Goal: Information Seeking & Learning: Check status

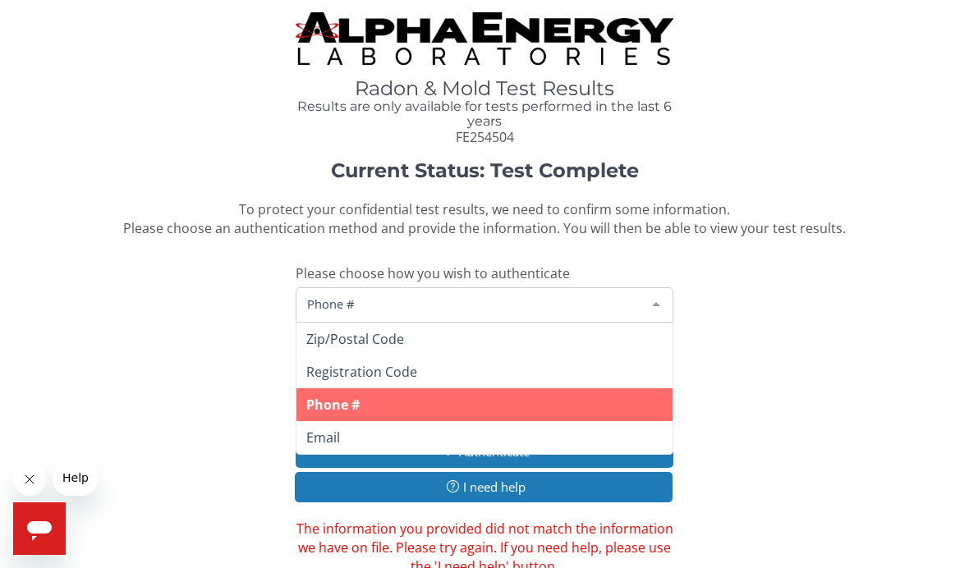
click at [658, 301] on div at bounding box center [655, 303] width 33 height 31
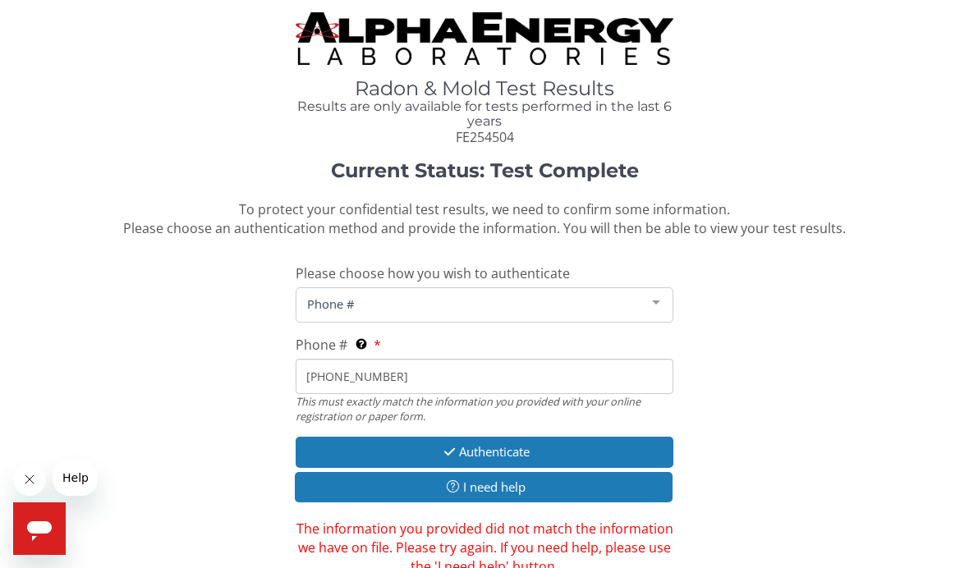
click at [655, 290] on div at bounding box center [655, 303] width 33 height 31
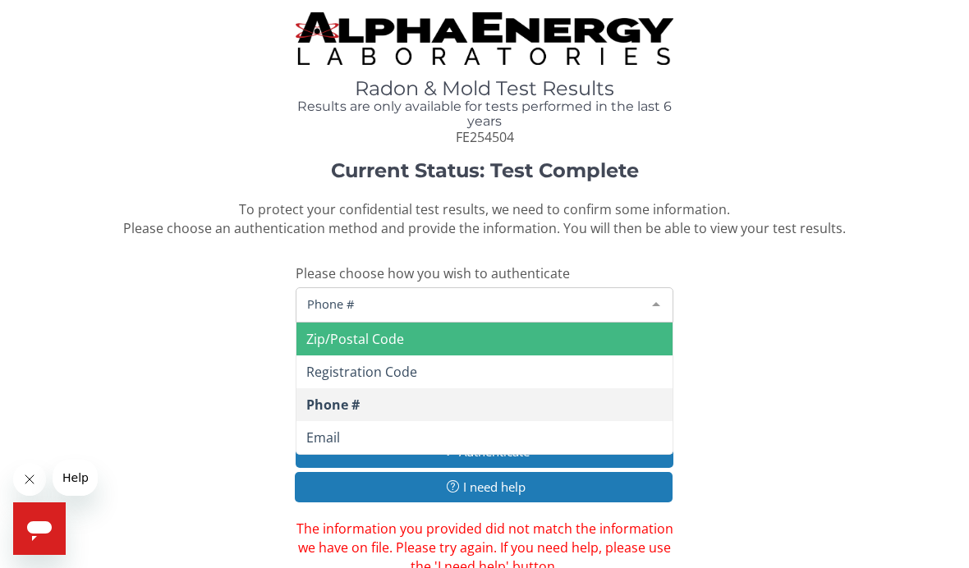
click at [298, 346] on span "Zip/Postal Code" at bounding box center [484, 339] width 376 height 33
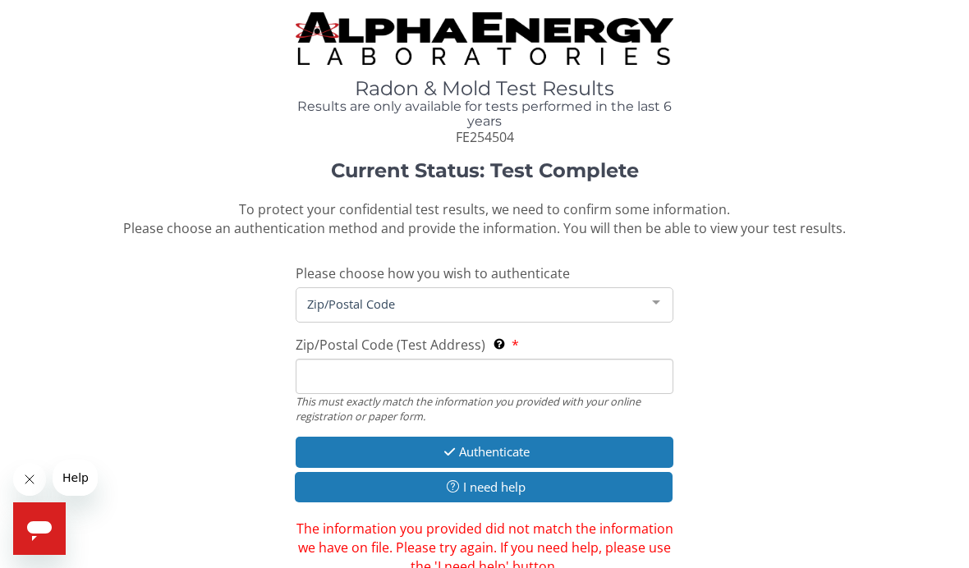
click at [323, 370] on input "Zip/Postal Code (Test Address) This must exactly match the information you prov…" at bounding box center [485, 376] width 378 height 35
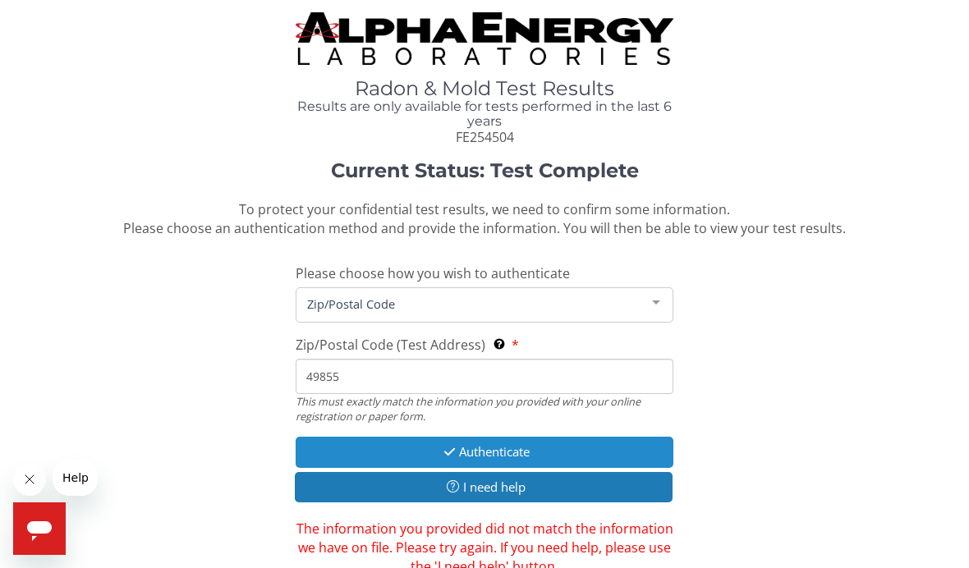
type input "49855"
click at [460, 437] on button "Authenticate" at bounding box center [485, 452] width 378 height 30
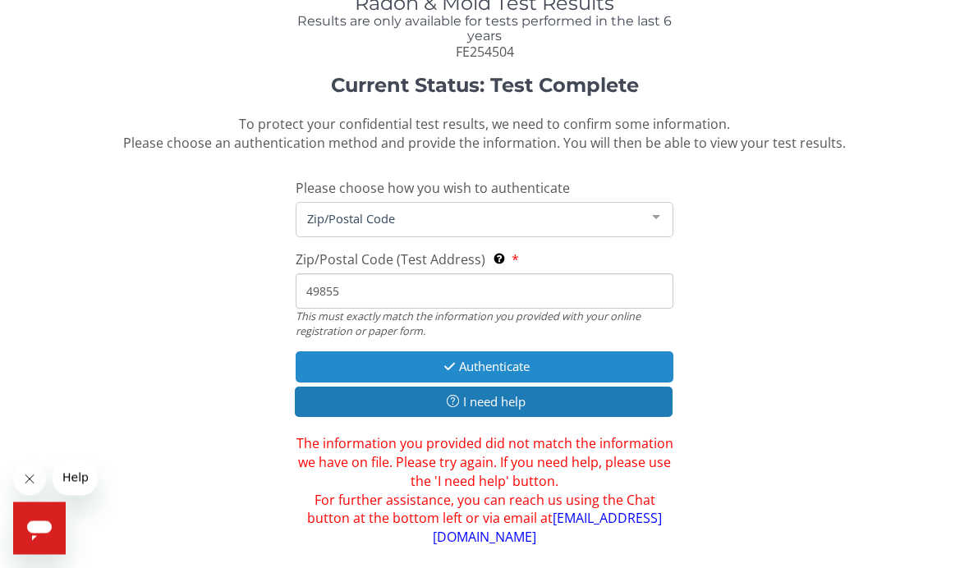
scroll to position [113, 0]
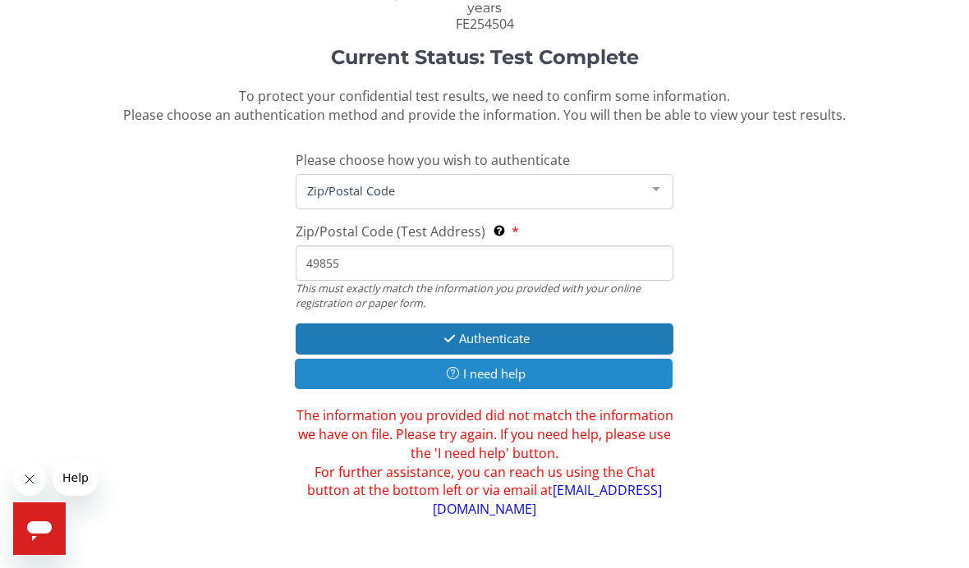
click at [405, 359] on button "I need help" at bounding box center [484, 374] width 378 height 30
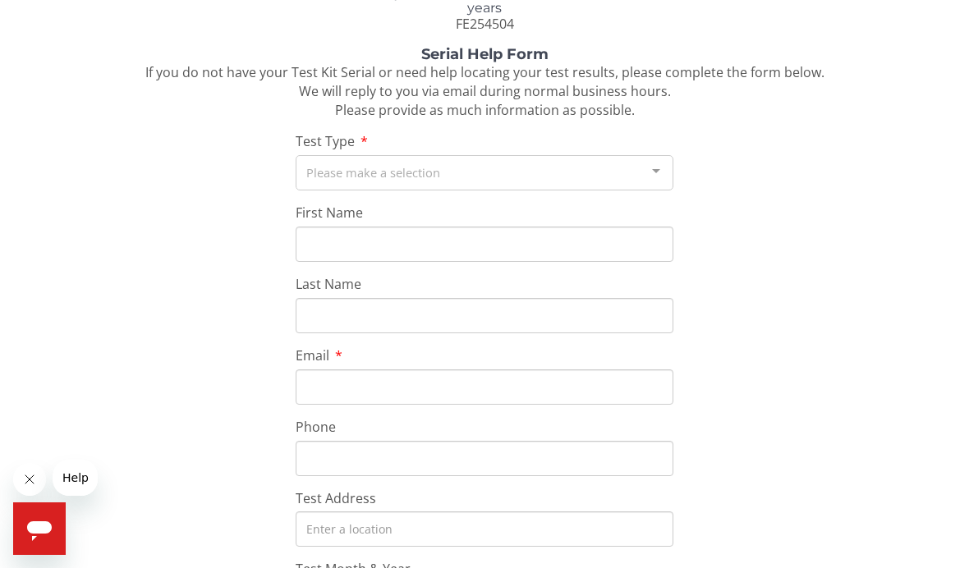
click at [373, 164] on div "Please make a selection" at bounding box center [485, 172] width 378 height 35
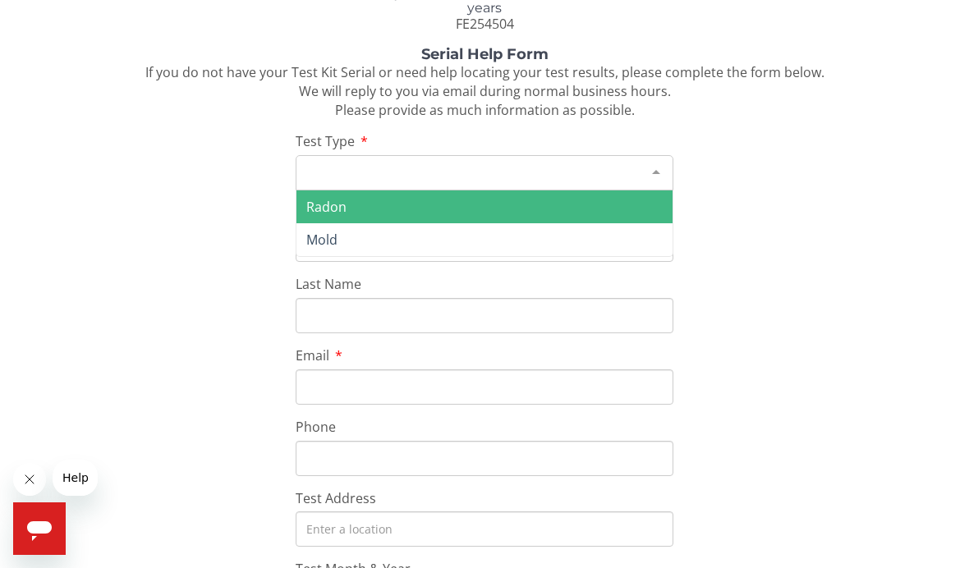
click at [326, 202] on span "Radon" at bounding box center [326, 207] width 40 height 18
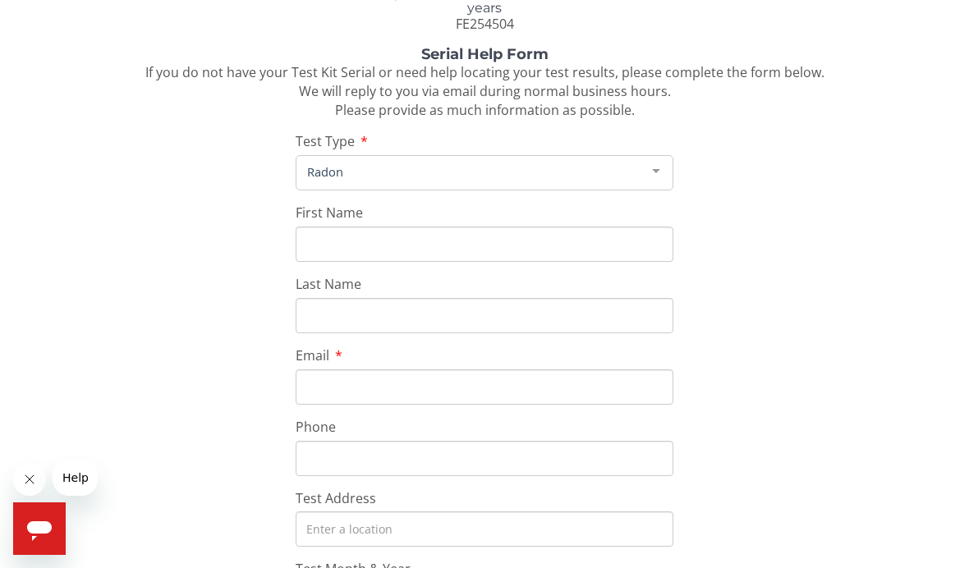
click at [327, 235] on input "First Name" at bounding box center [485, 244] width 378 height 35
type input "[PERSON_NAME]"
click at [341, 305] on input "Last Name" at bounding box center [485, 315] width 378 height 35
type input "Carlson"
click at [331, 383] on input "Email" at bounding box center [485, 386] width 378 height 35
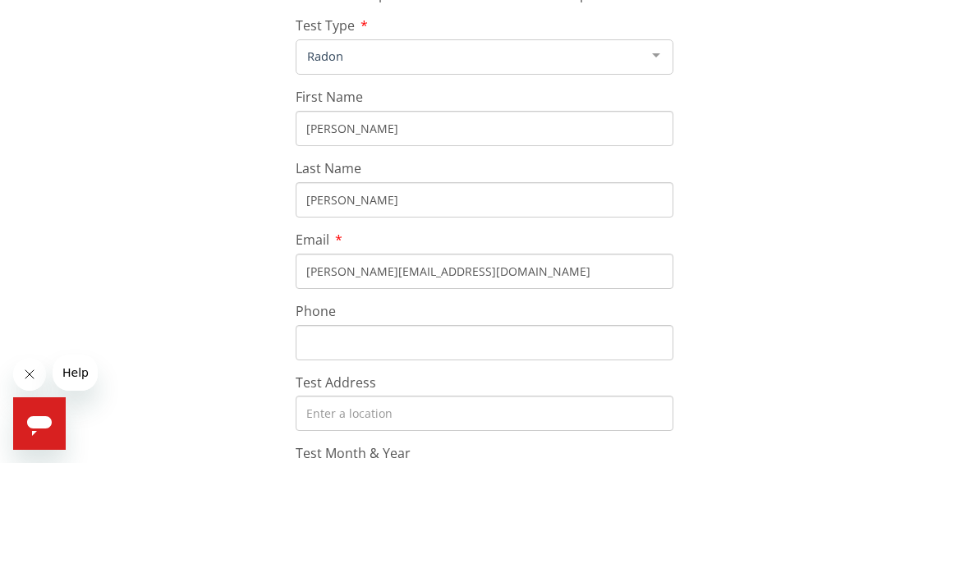
scroll to position [136, 0]
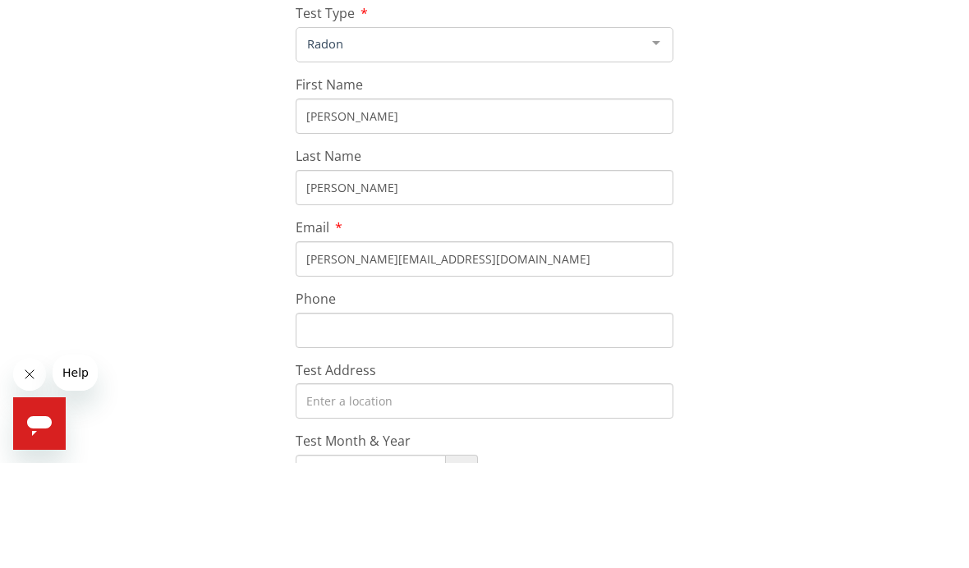
type input "[PERSON_NAME][EMAIL_ADDRESS][DOMAIN_NAME]"
click at [318, 418] on input "Phone" at bounding box center [485, 435] width 378 height 35
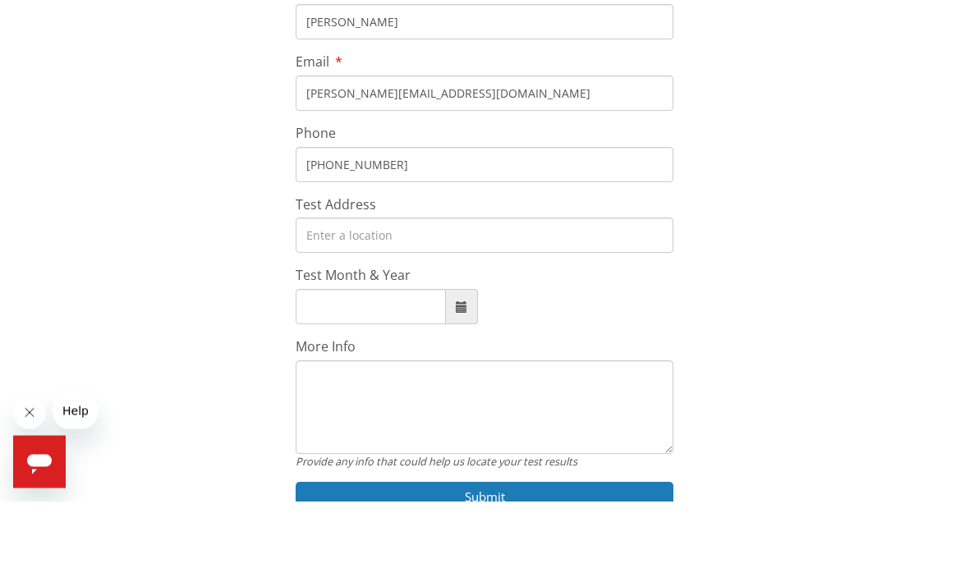
scroll to position [358, 0]
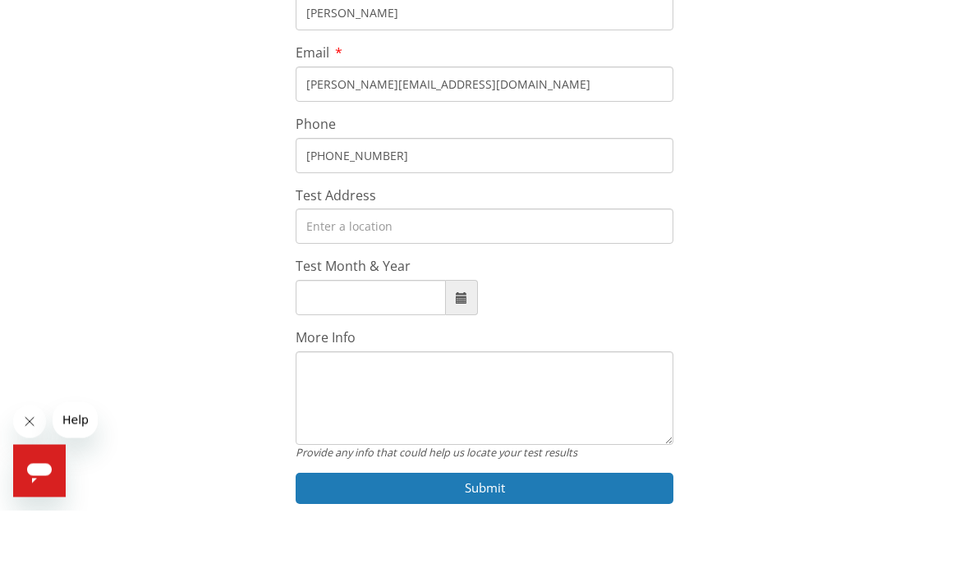
type input "906 236 4782"
click at [328, 267] on input "Test Address" at bounding box center [485, 284] width 378 height 35
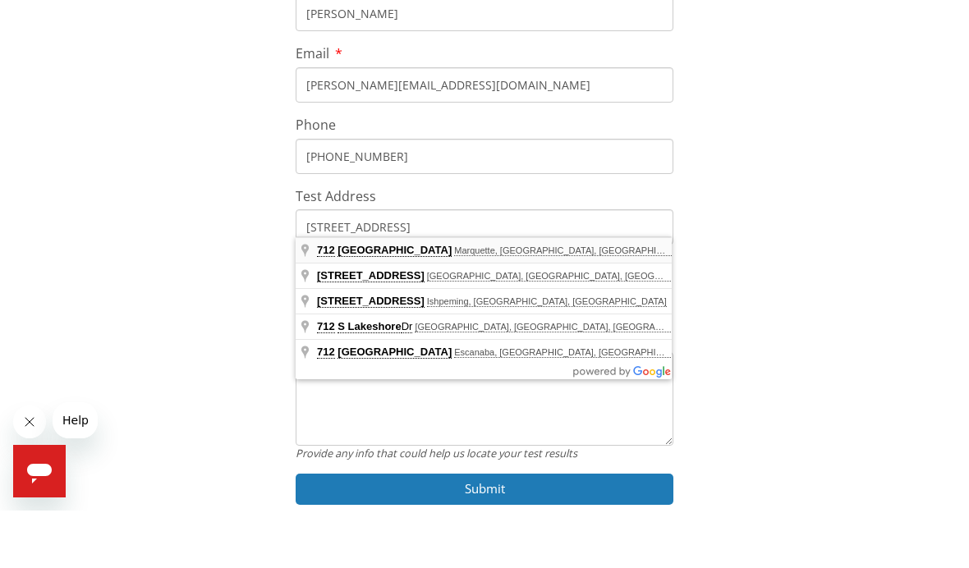
type input "712 S Lakeshore Blvd, Marquette, MI 49855, USA"
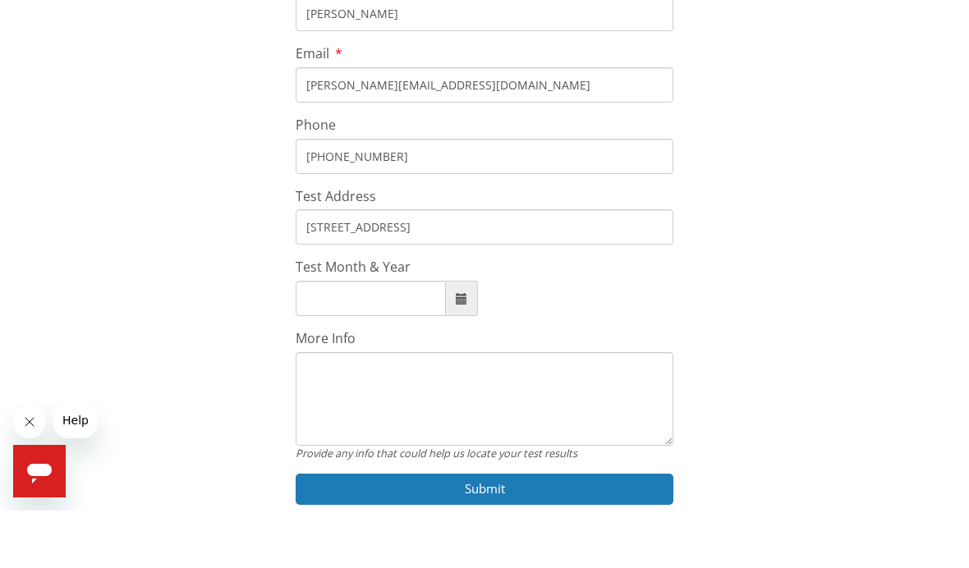
scroll to position [369, 0]
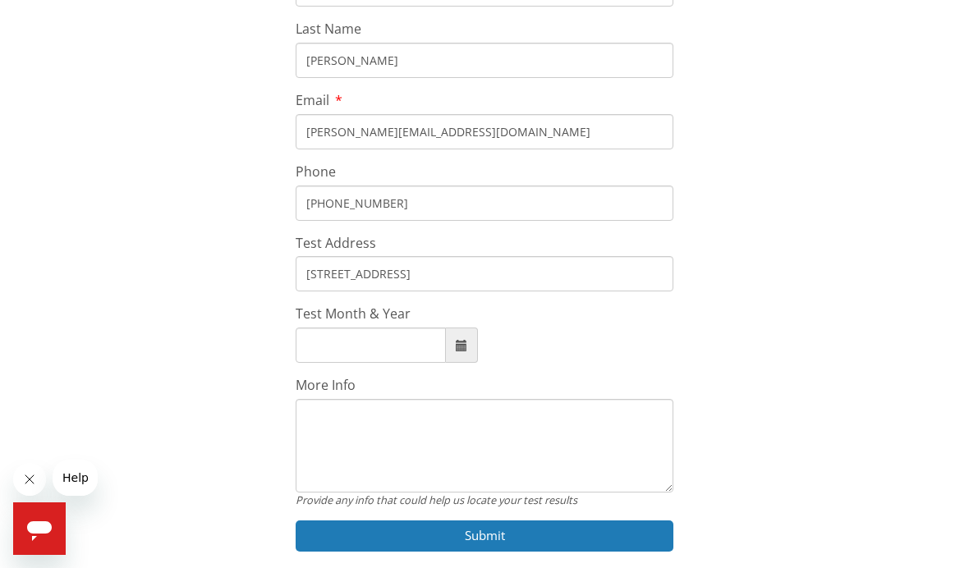
click at [323, 342] on input "Test Month & Year" at bounding box center [371, 345] width 150 height 35
type input "1"
click at [456, 341] on span at bounding box center [461, 345] width 11 height 11
type input "October, 2025"
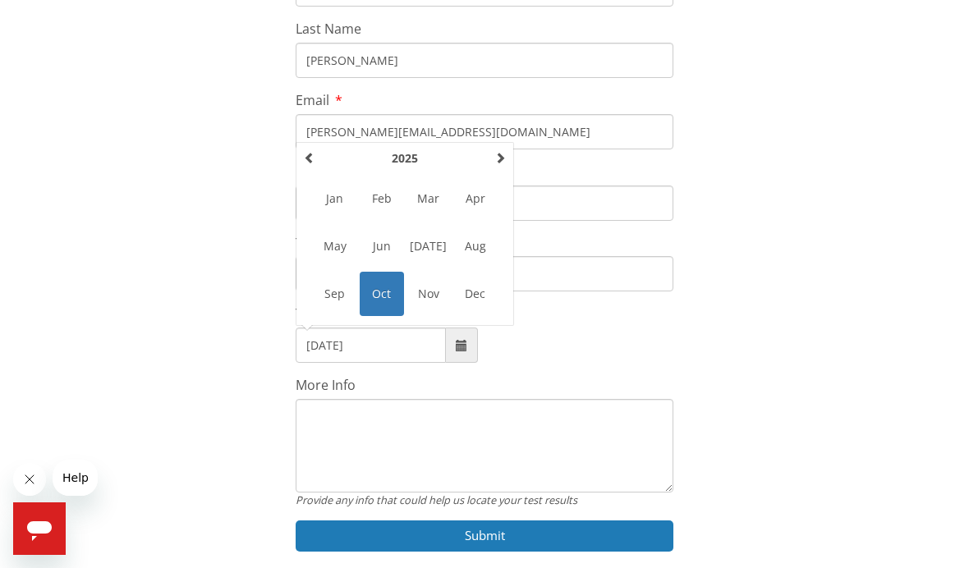
click at [367, 295] on span "Oct" at bounding box center [382, 294] width 44 height 44
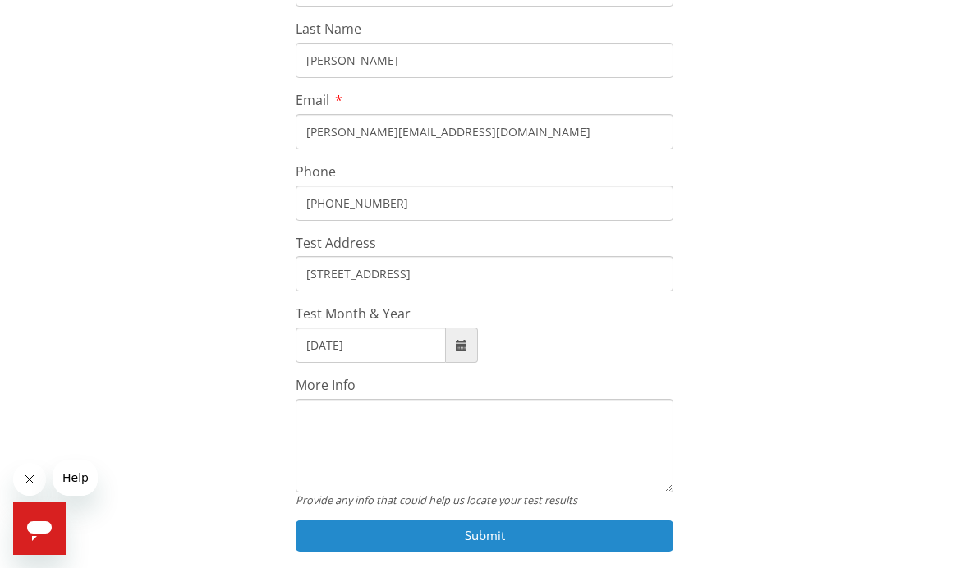
click at [415, 527] on button "Submit" at bounding box center [485, 535] width 378 height 30
click at [389, 525] on button "Submit" at bounding box center [485, 535] width 378 height 30
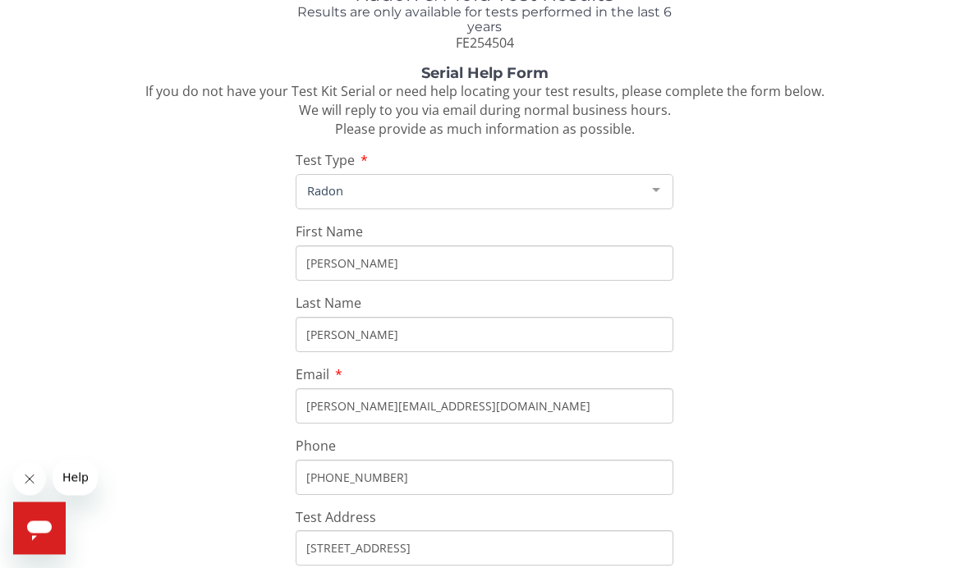
scroll to position [0, 0]
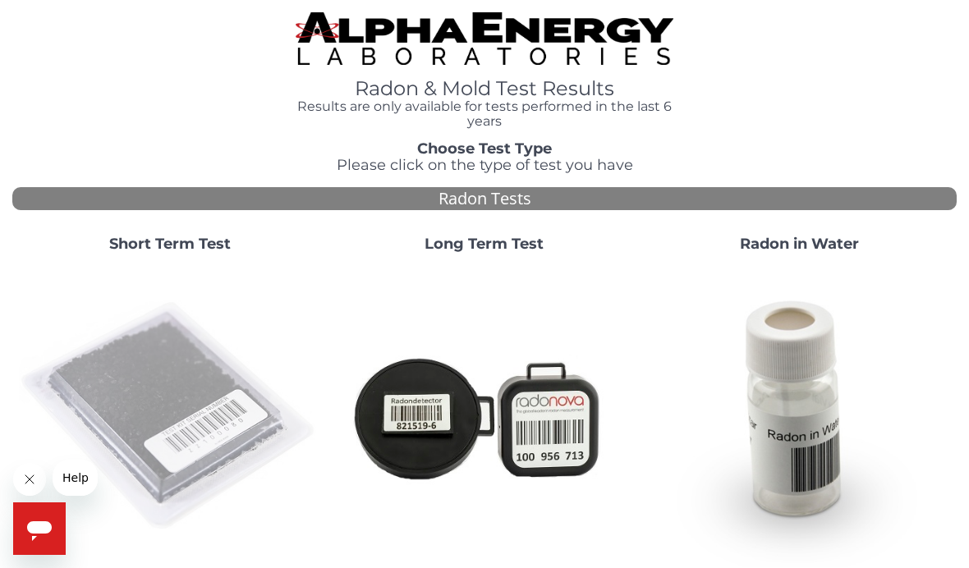
click at [164, 415] on img at bounding box center [169, 416] width 301 height 301
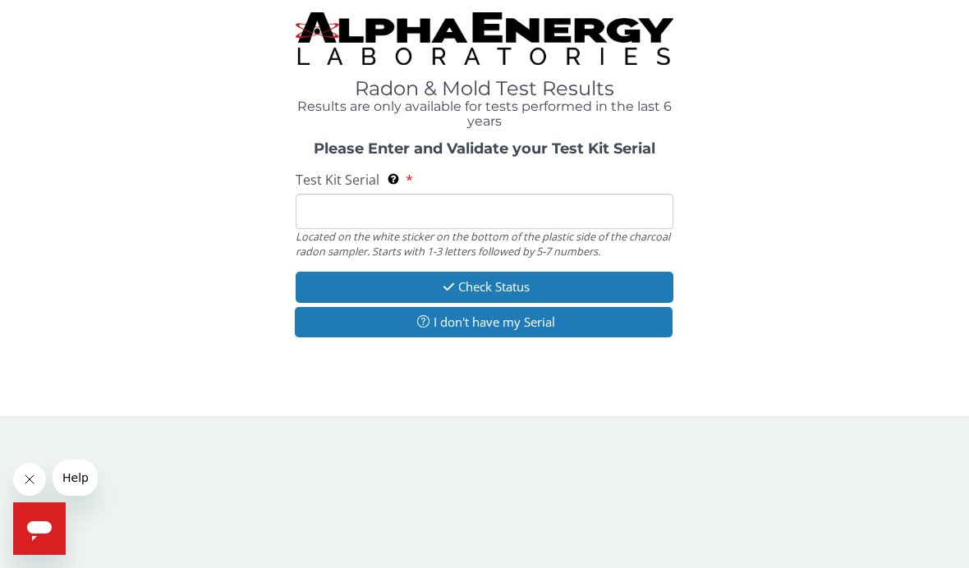
click at [325, 212] on input "Test Kit Serial Located on the white sticker on the bottom of the plastic side …" at bounding box center [485, 211] width 378 height 35
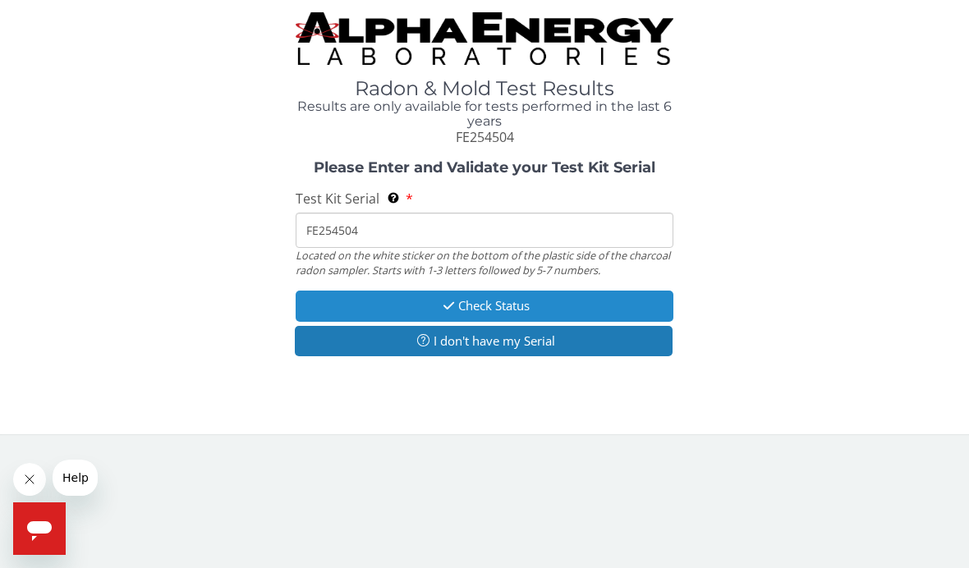
type input "FE254504"
click at [446, 305] on icon "button" at bounding box center [448, 306] width 19 height 12
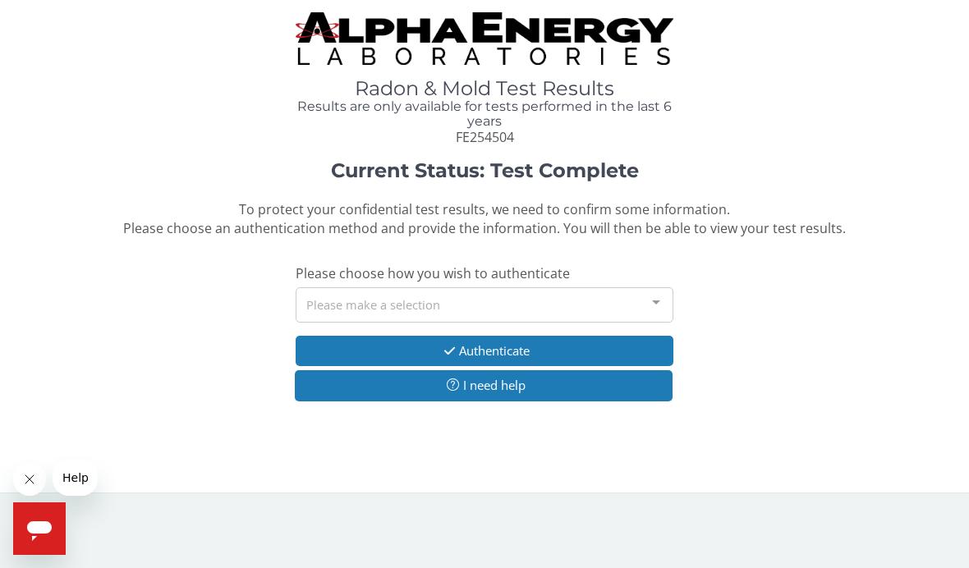
click at [652, 296] on div at bounding box center [655, 303] width 33 height 31
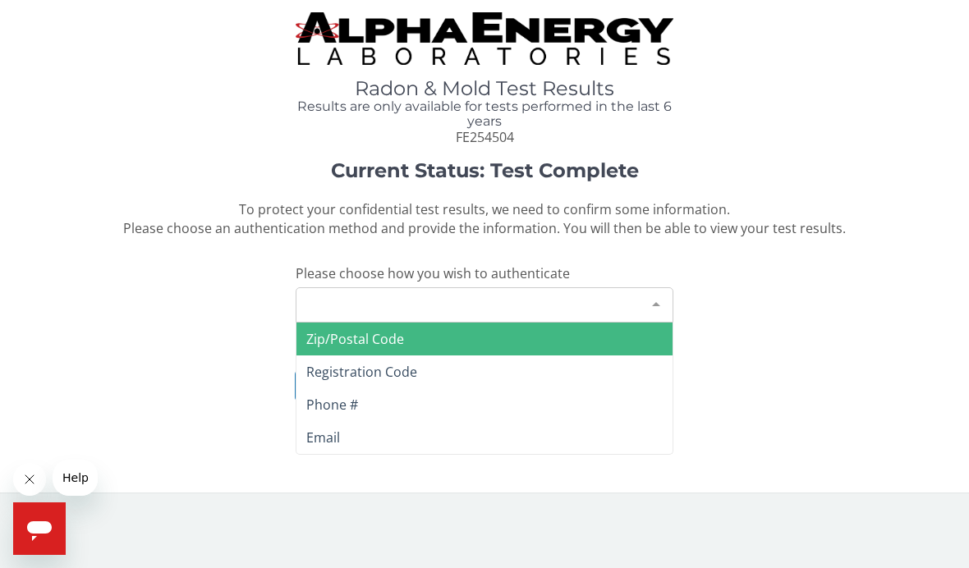
click at [319, 435] on span "Email" at bounding box center [323, 438] width 34 height 18
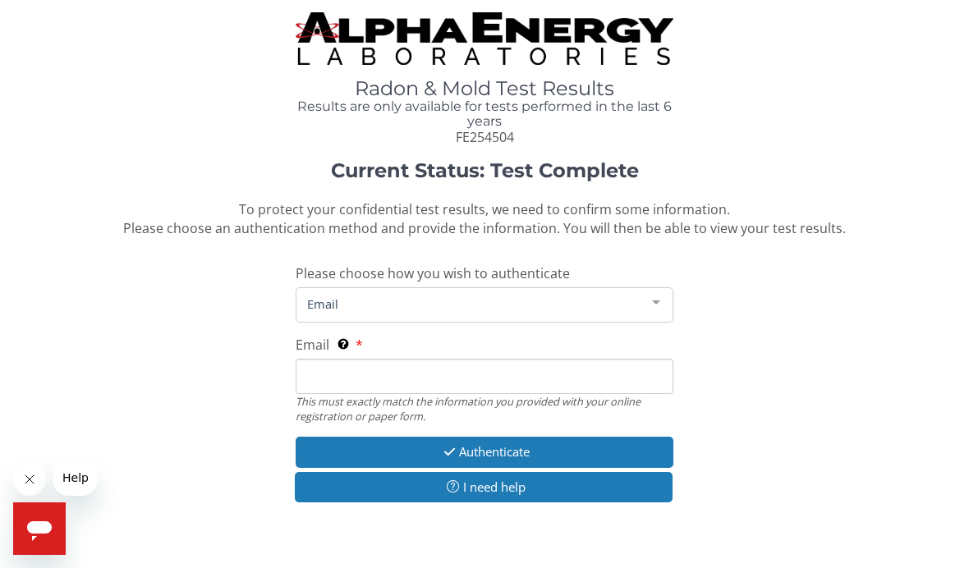
click at [328, 363] on input "Email This must exactly match the information you provided with your online reg…" at bounding box center [485, 376] width 378 height 35
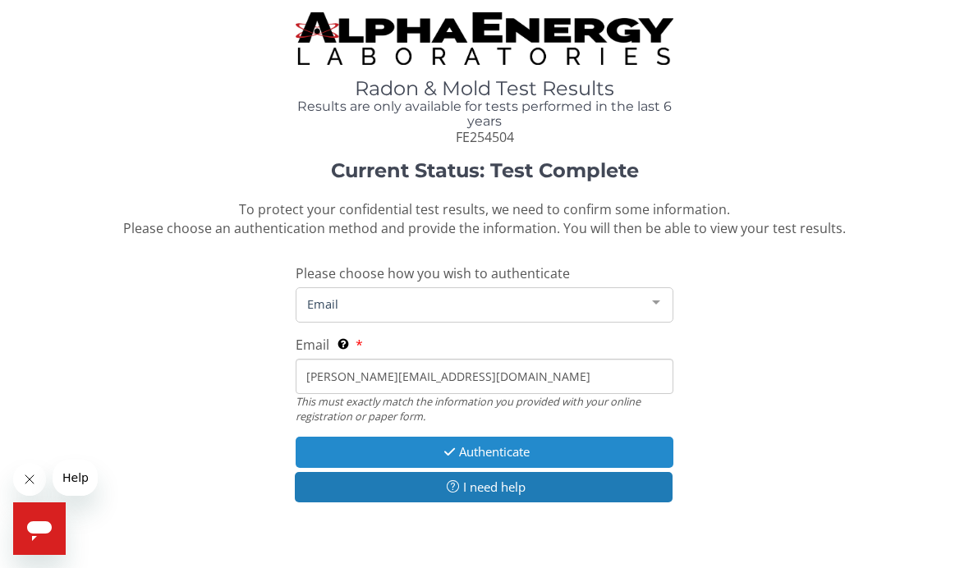
type input "[PERSON_NAME][EMAIL_ADDRESS][DOMAIN_NAME]"
click at [447, 447] on icon "button" at bounding box center [449, 452] width 19 height 12
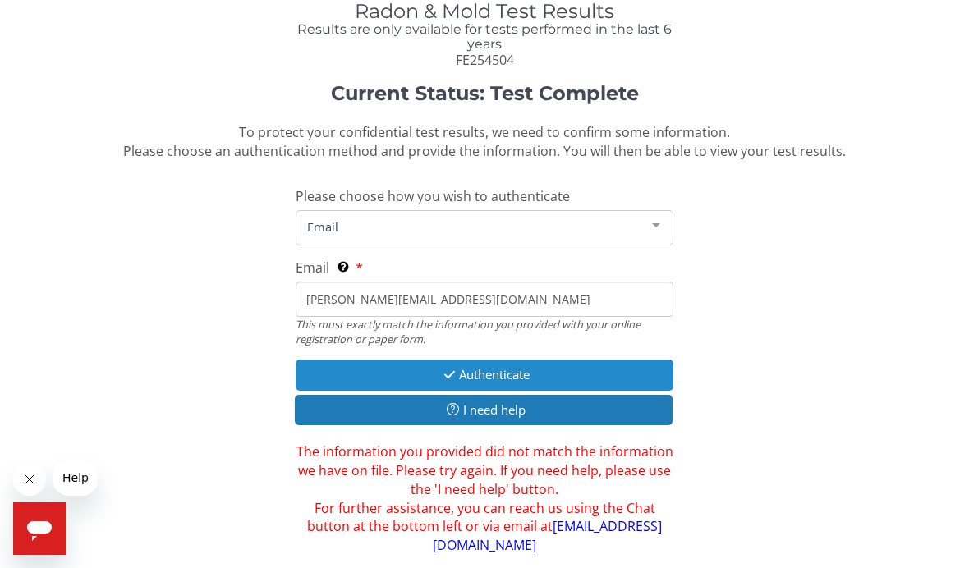
scroll to position [76, 0]
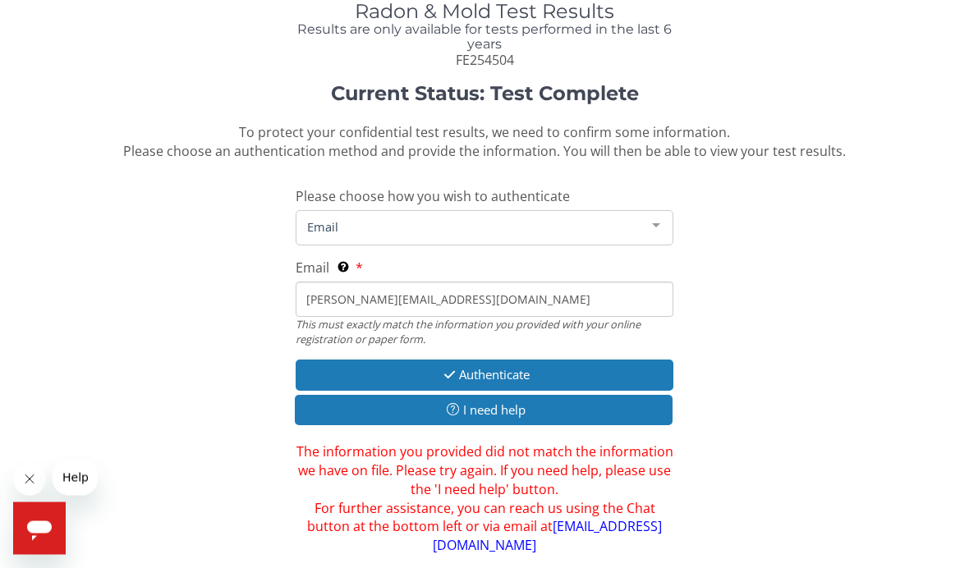
click at [657, 218] on div at bounding box center [655, 227] width 33 height 31
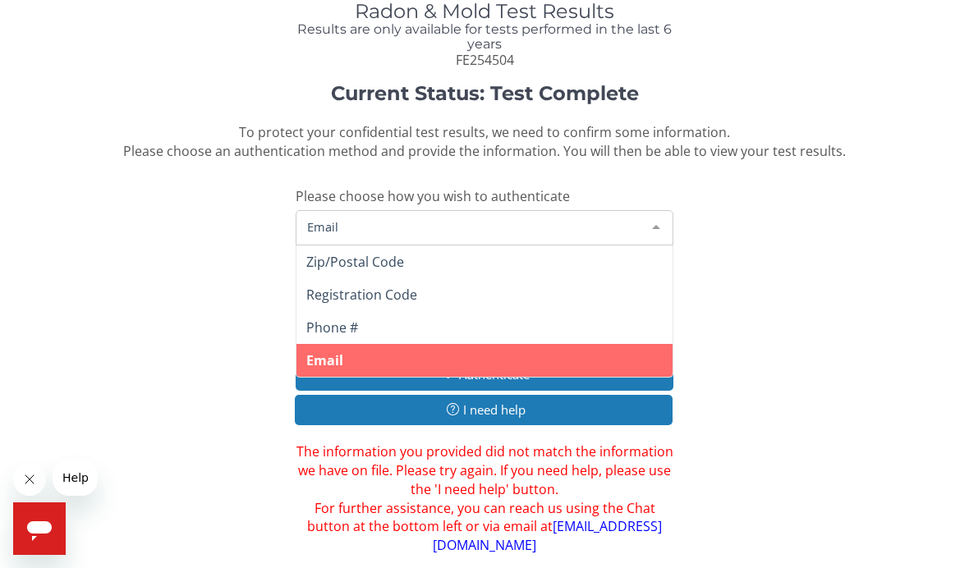
click at [375, 301] on span "Registration Code" at bounding box center [484, 294] width 376 height 33
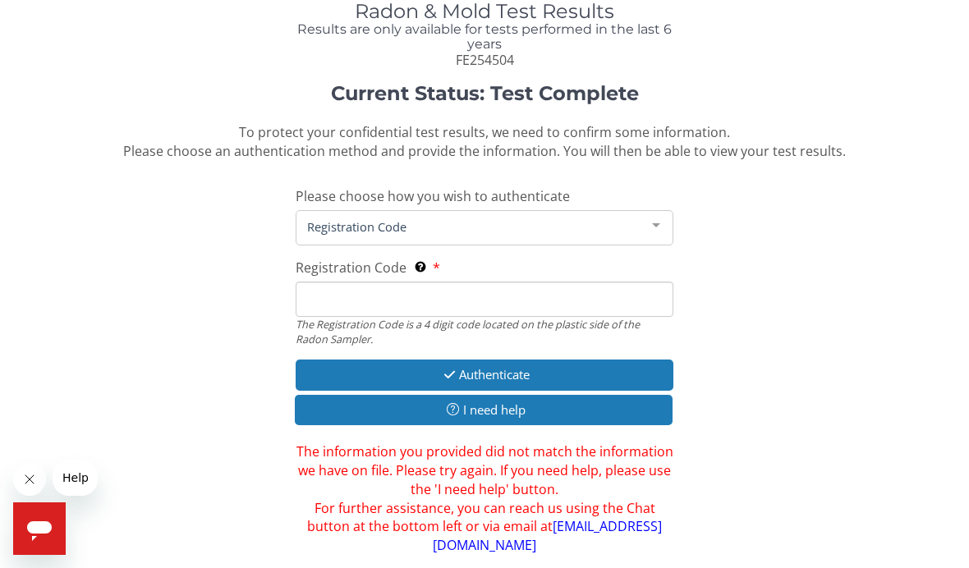
click at [332, 295] on input "Registration Code The Registration Code is a 4 digit code located on the plasti…" at bounding box center [485, 299] width 378 height 35
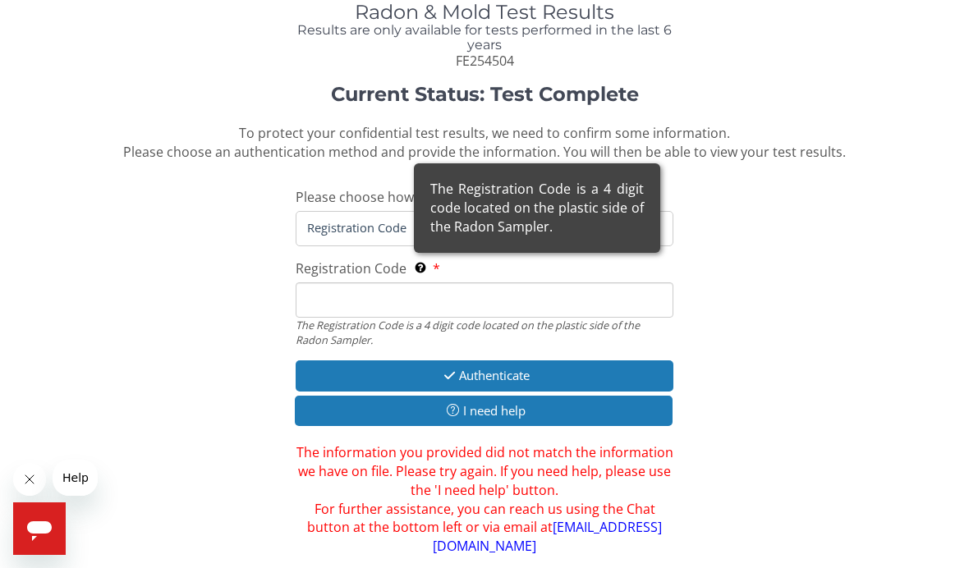
click at [415, 253] on div "The Registration Code is a 4 digit code located on the plastic side of the Rado…" at bounding box center [537, 207] width 246 height 89
click at [415, 282] on input "Registration Code The Registration Code is a 4 digit code located on the plasti…" at bounding box center [485, 299] width 378 height 35
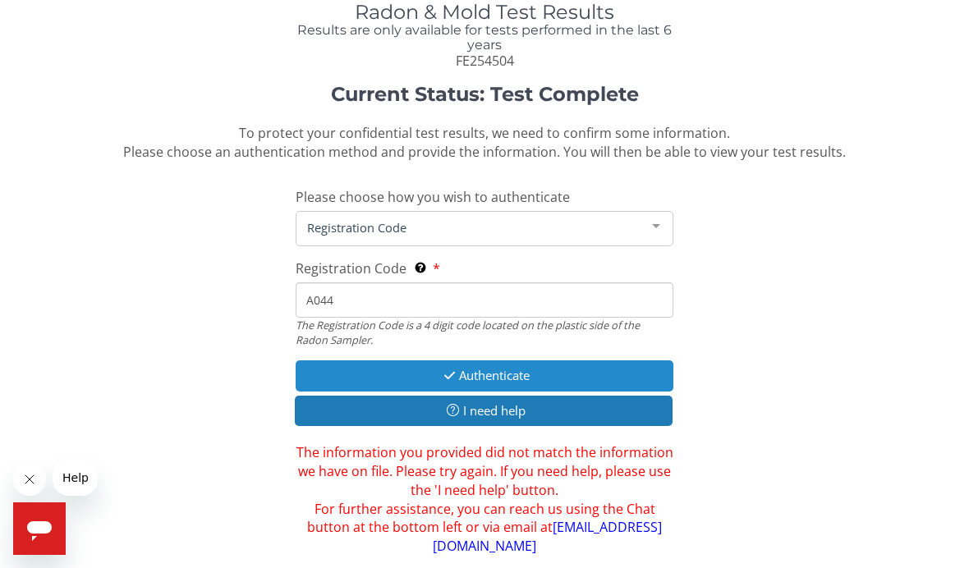
click at [478, 369] on button "Authenticate" at bounding box center [485, 375] width 378 height 30
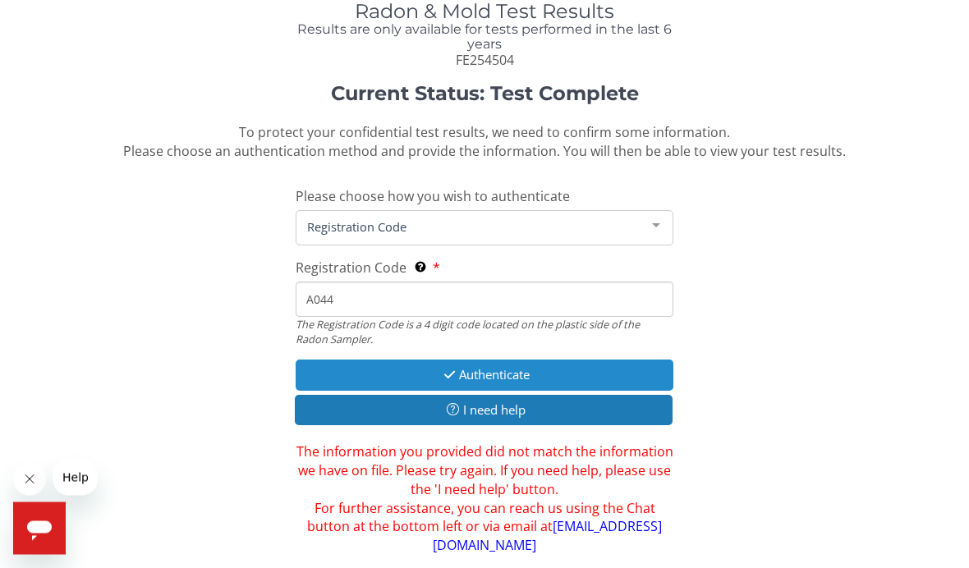
scroll to position [77, 0]
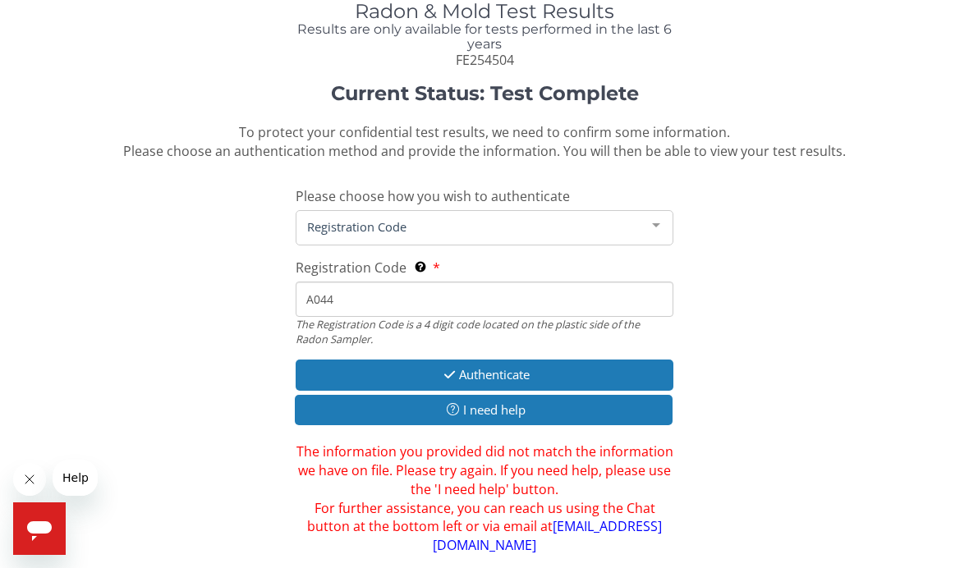
click at [662, 222] on div at bounding box center [655, 226] width 33 height 31
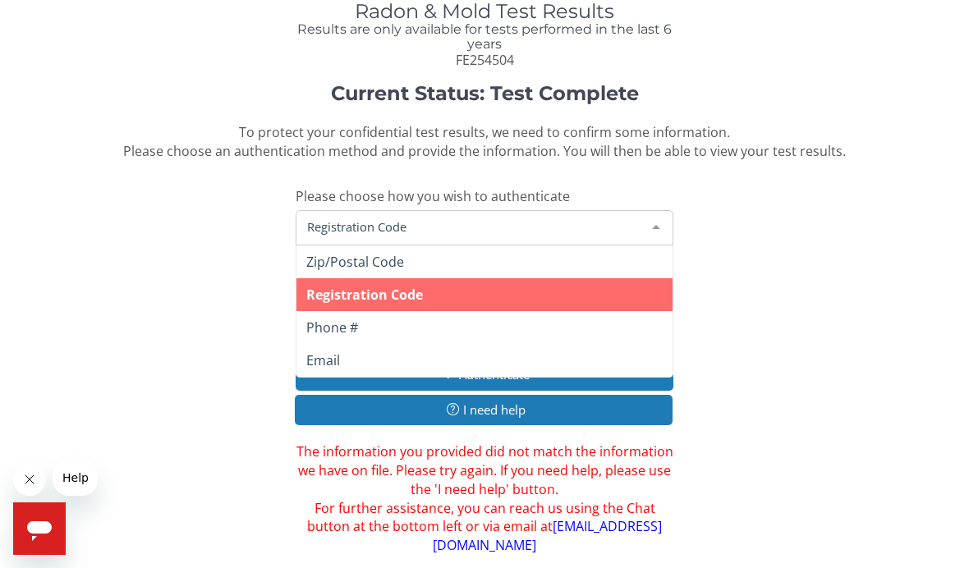
click at [388, 292] on span "Registration Code" at bounding box center [364, 295] width 117 height 18
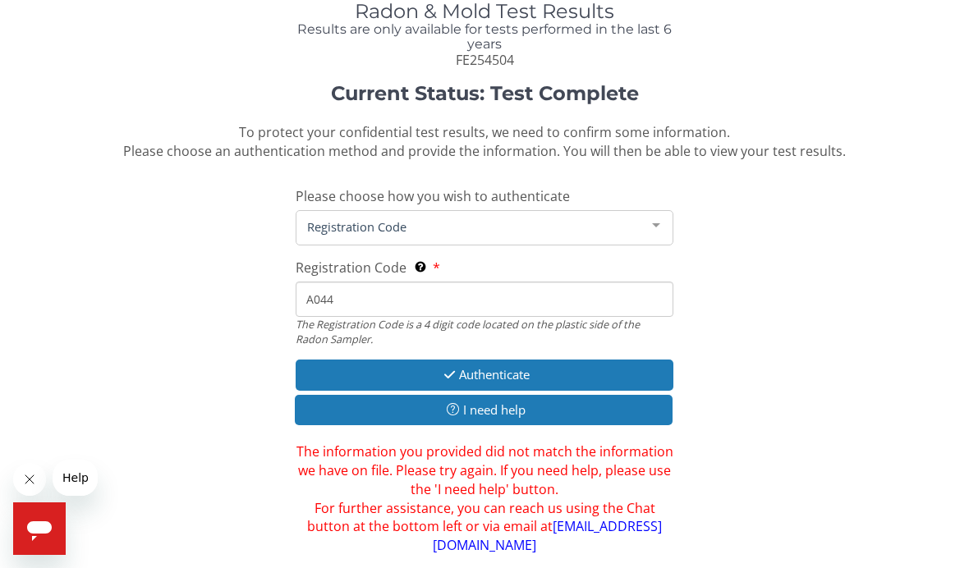
click at [354, 295] on input "A044" at bounding box center [485, 299] width 378 height 35
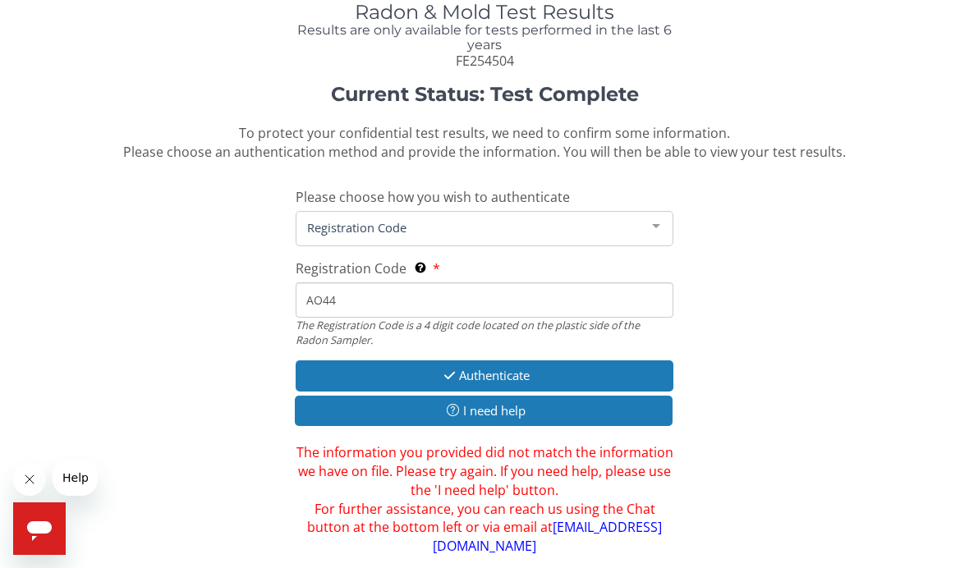
type input "AO44"
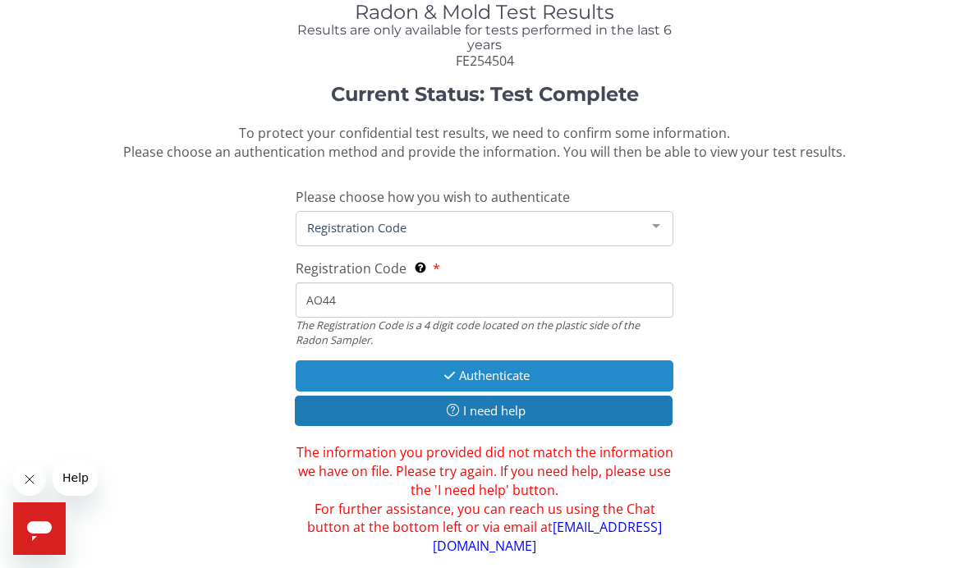
click at [446, 369] on icon "button" at bounding box center [449, 375] width 19 height 12
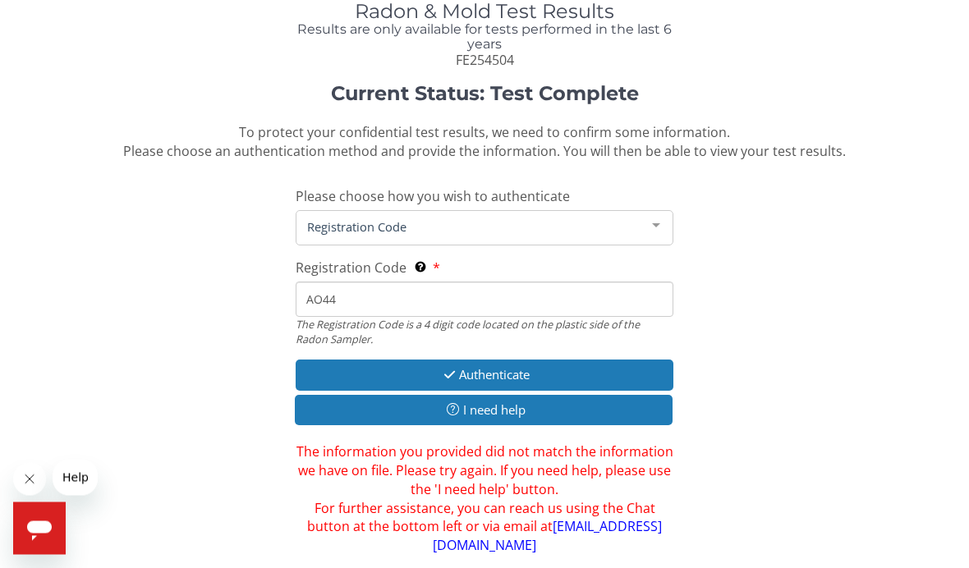
scroll to position [77, 0]
click at [655, 222] on div at bounding box center [655, 226] width 33 height 31
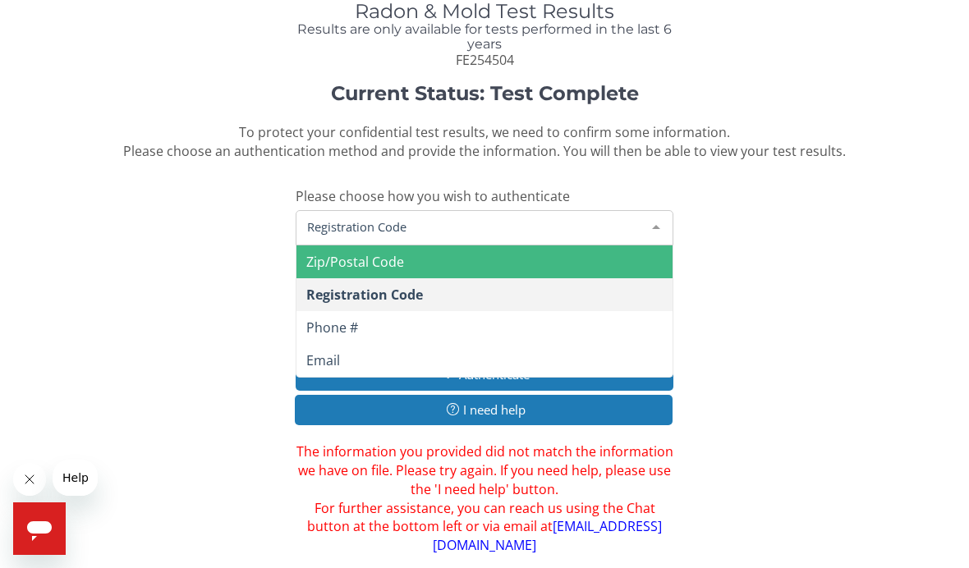
click at [328, 261] on span "Zip/Postal Code" at bounding box center [355, 262] width 98 height 18
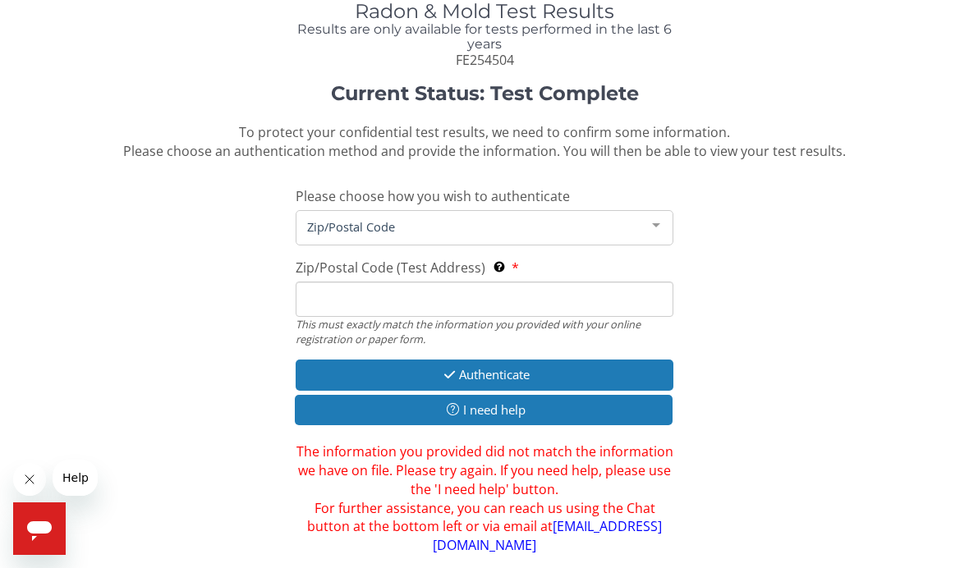
click at [330, 294] on input "Zip/Postal Code (Test Address) This must exactly match the information you prov…" at bounding box center [485, 299] width 378 height 35
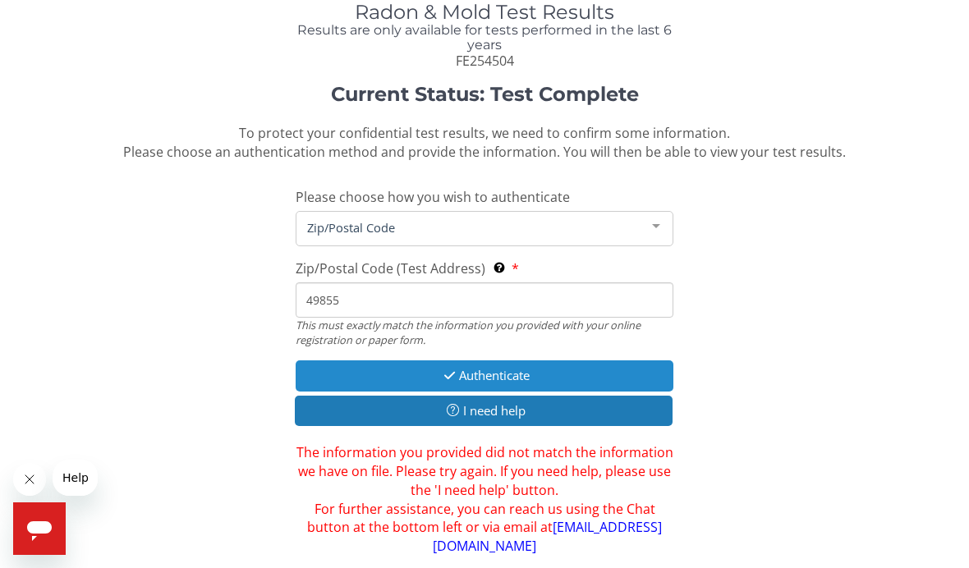
type input "49855"
click at [480, 369] on button "Authenticate" at bounding box center [485, 375] width 378 height 30
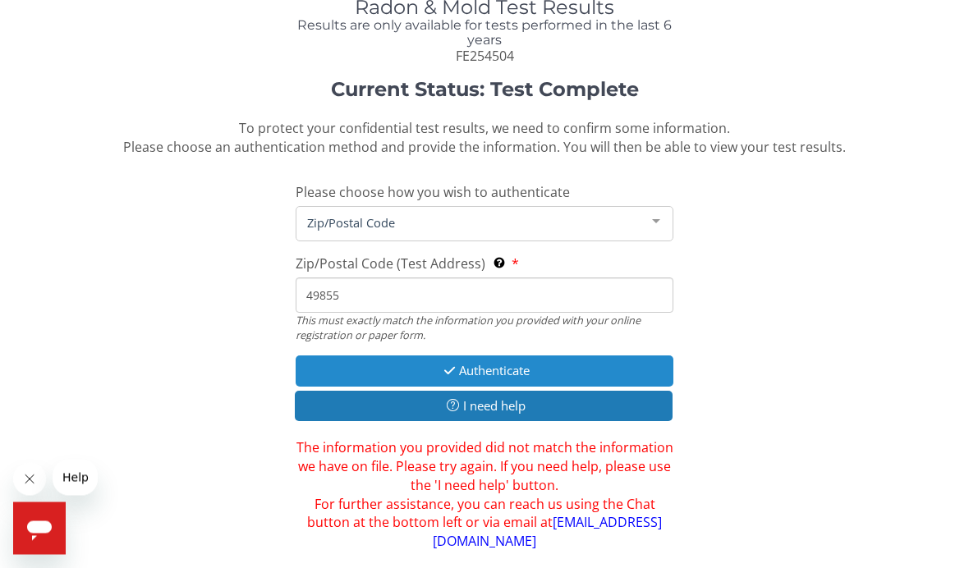
scroll to position [126, 0]
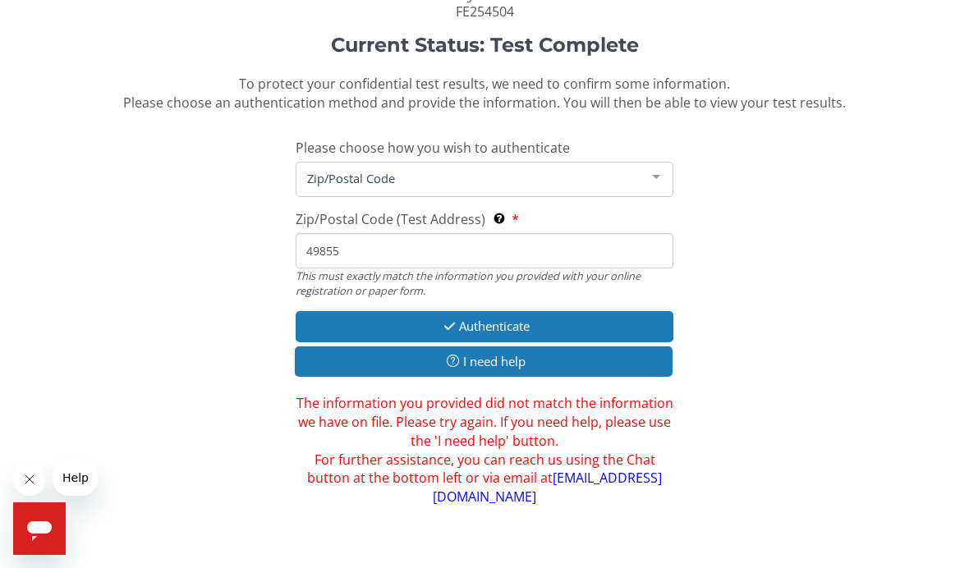
click at [41, 520] on icon "Open messaging window" at bounding box center [40, 529] width 30 height 30
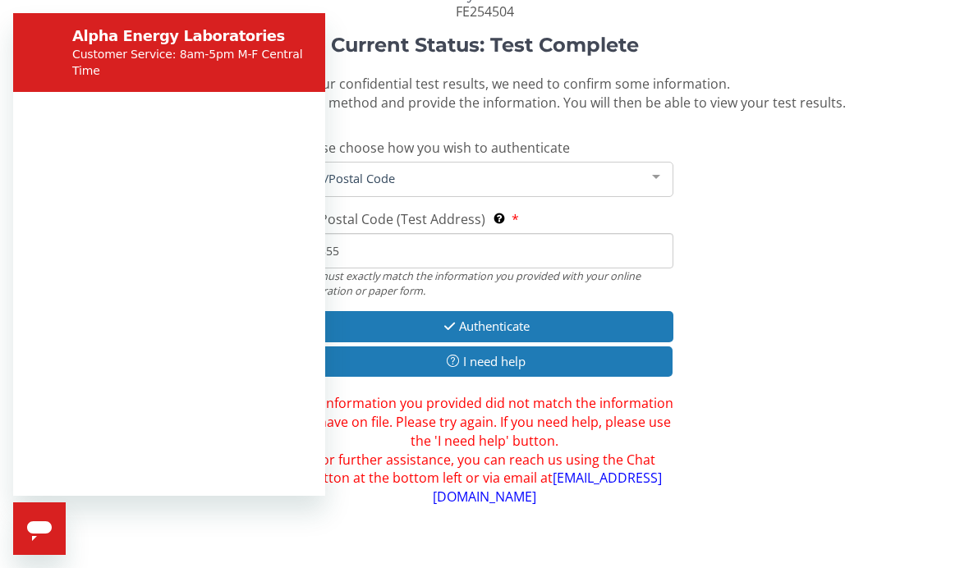
scroll to position [0, 0]
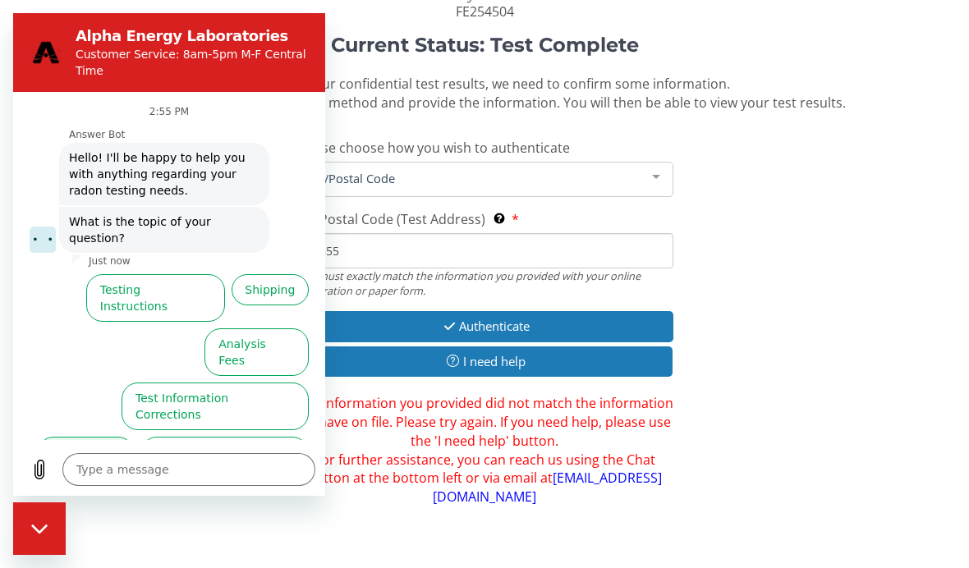
click at [91, 437] on button "Test Results" at bounding box center [86, 452] width 96 height 31
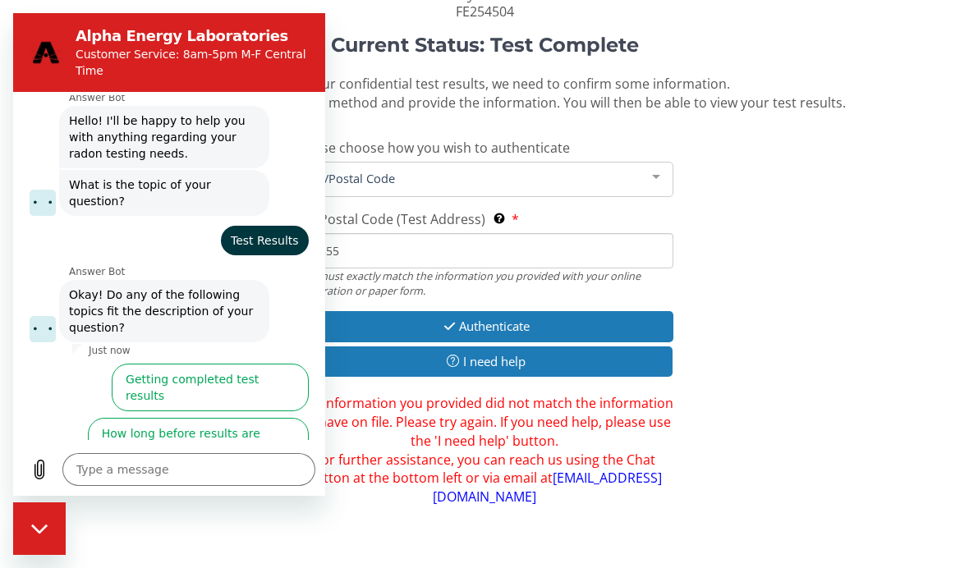
scroll to position [42, 0]
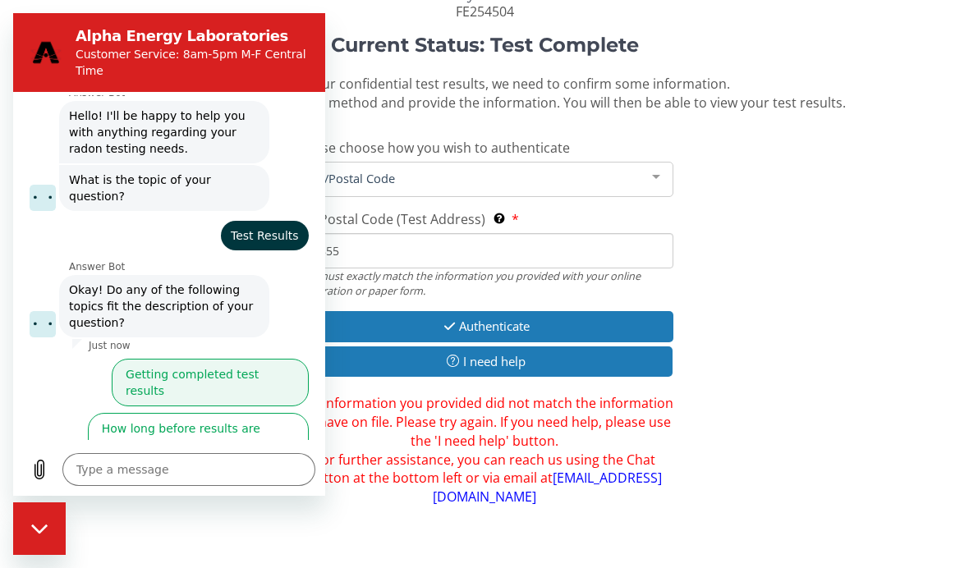
click at [195, 371] on button "Getting completed test results" at bounding box center [210, 383] width 197 height 48
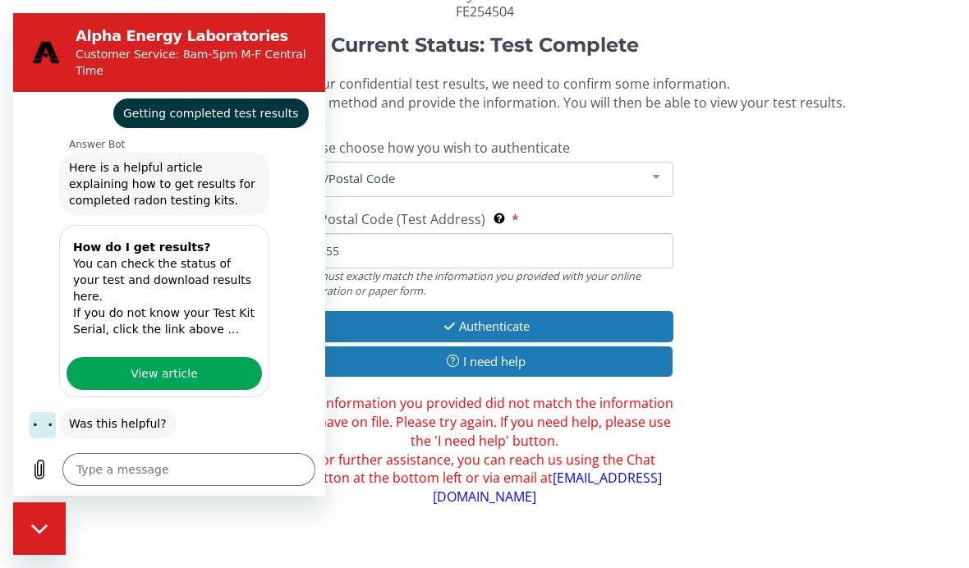
scroll to position [300, 0]
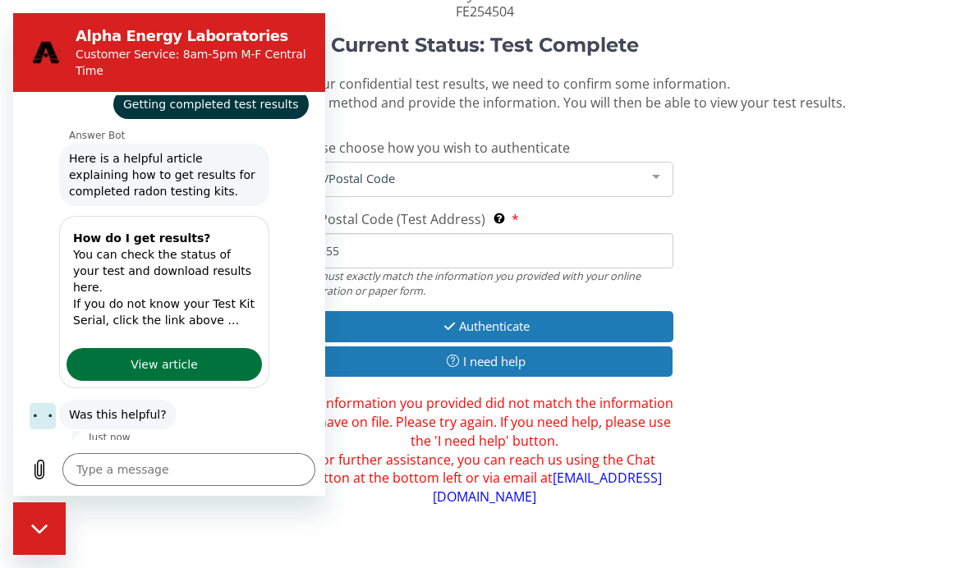
click at [160, 355] on span "View article" at bounding box center [164, 365] width 67 height 20
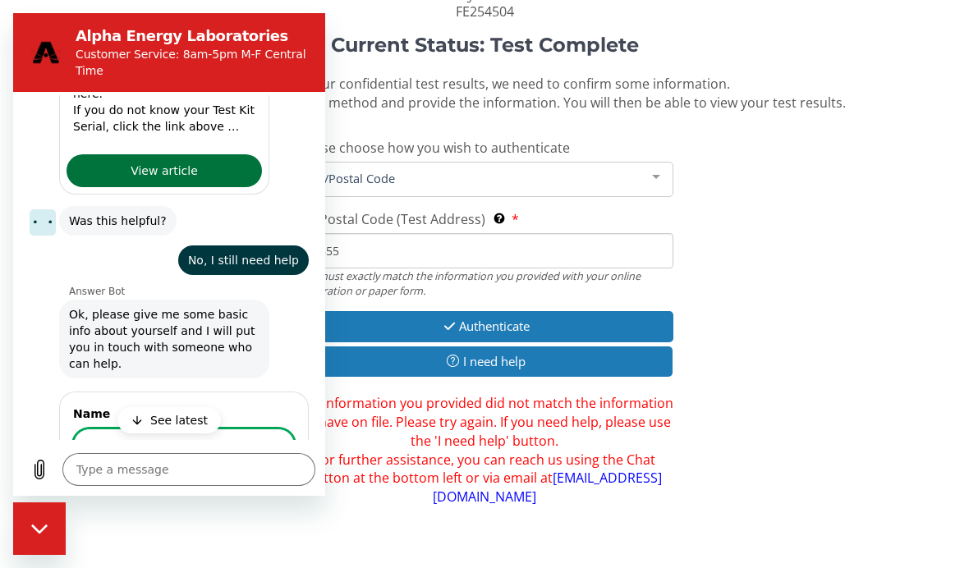
type textarea "x"
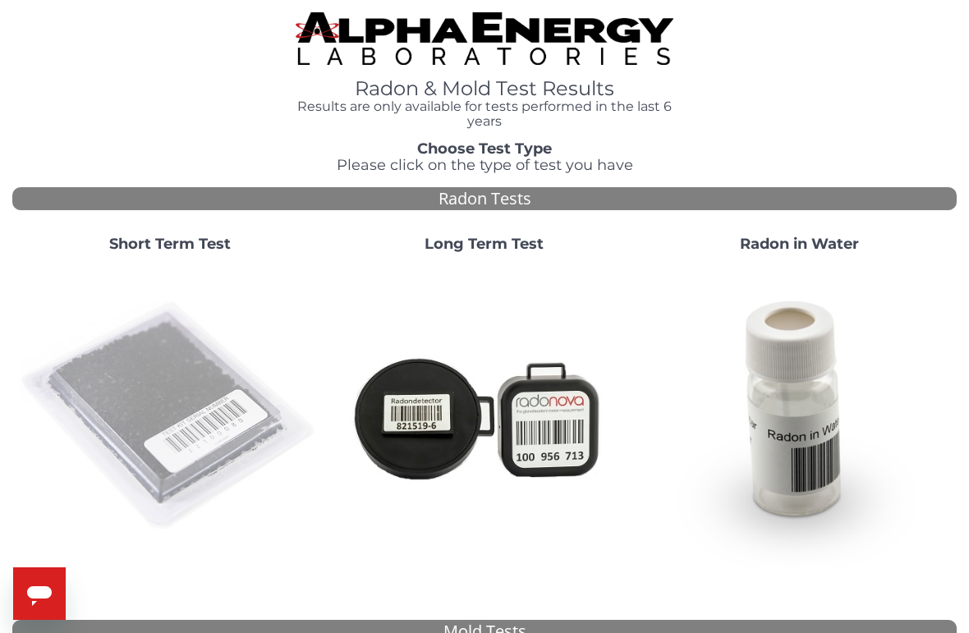
click at [143, 385] on img at bounding box center [169, 416] width 301 height 301
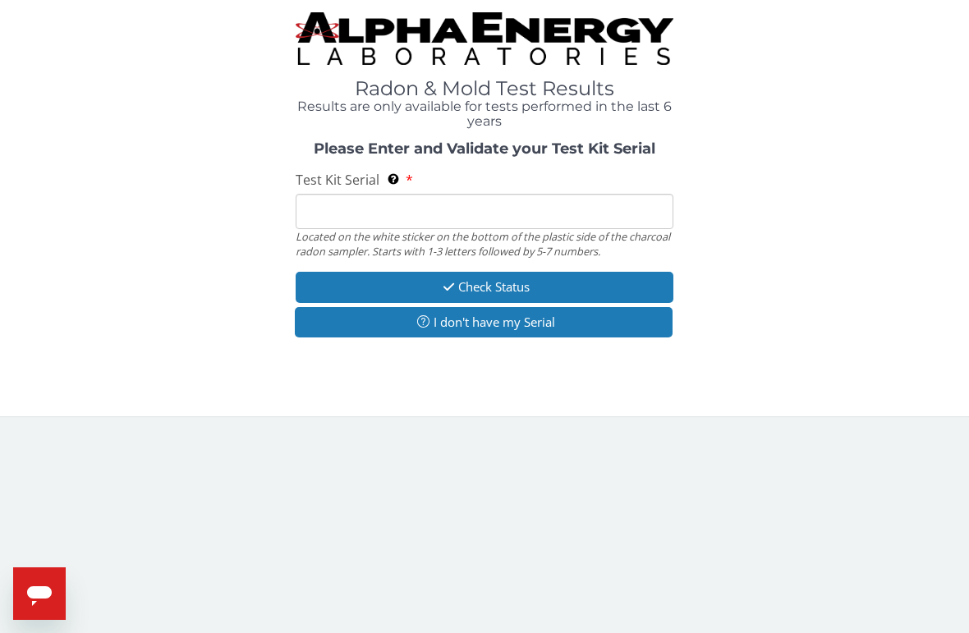
click at [338, 212] on input "Test Kit Serial Located on the white sticker on the bottom of the plastic side …" at bounding box center [485, 211] width 378 height 35
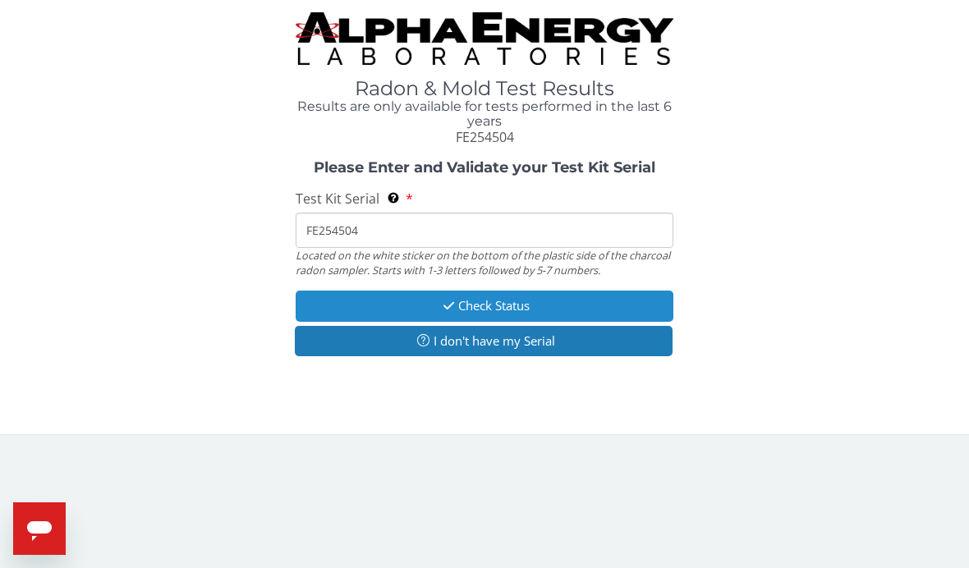
type input "FE254504"
click at [454, 310] on button "Check Status" at bounding box center [485, 306] width 378 height 30
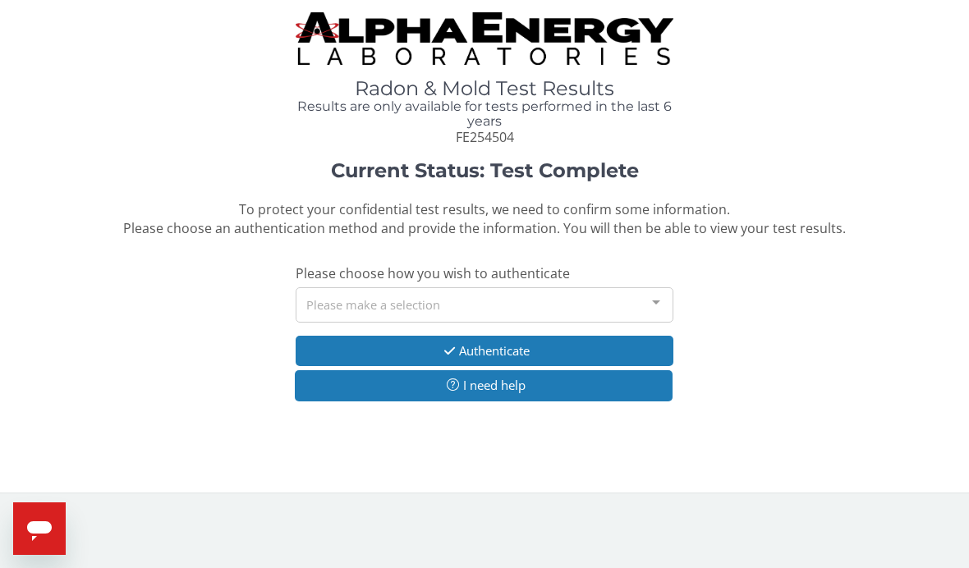
click at [645, 293] on div at bounding box center [655, 303] width 33 height 31
click at [658, 292] on div at bounding box center [655, 303] width 33 height 31
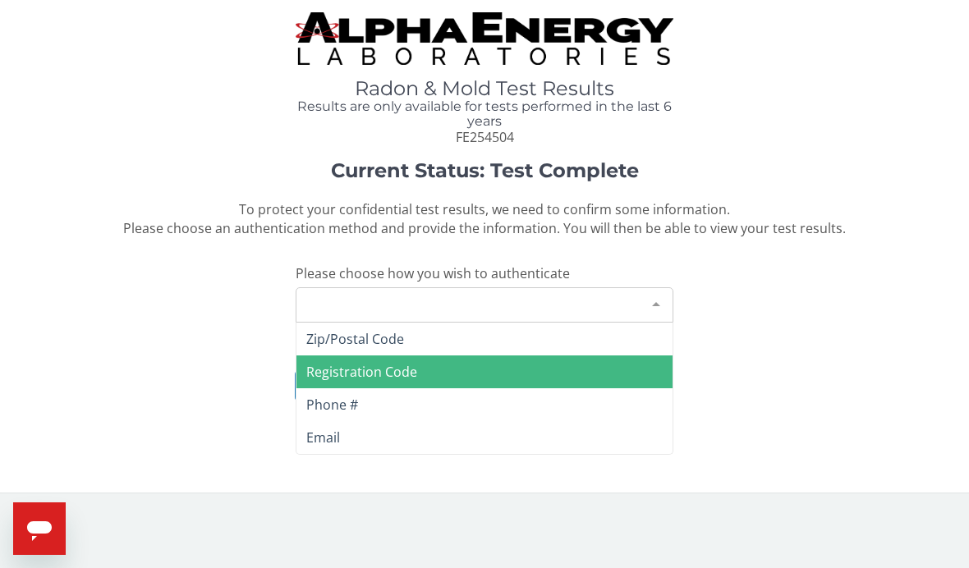
click at [347, 364] on span "Registration Code" at bounding box center [361, 372] width 111 height 18
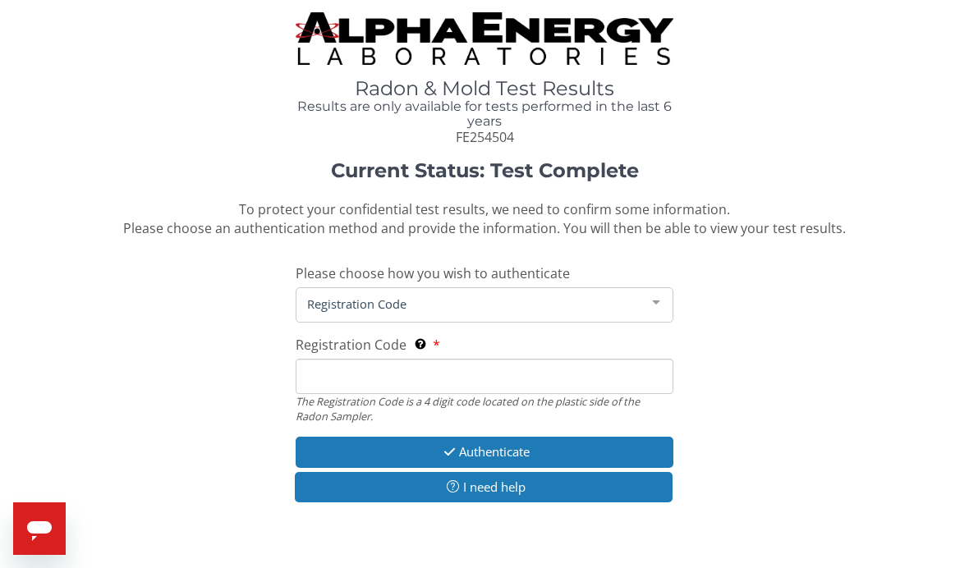
click at [344, 383] on input "Registration Code The Registration Code is a 4 digit code located on the plasti…" at bounding box center [485, 376] width 378 height 35
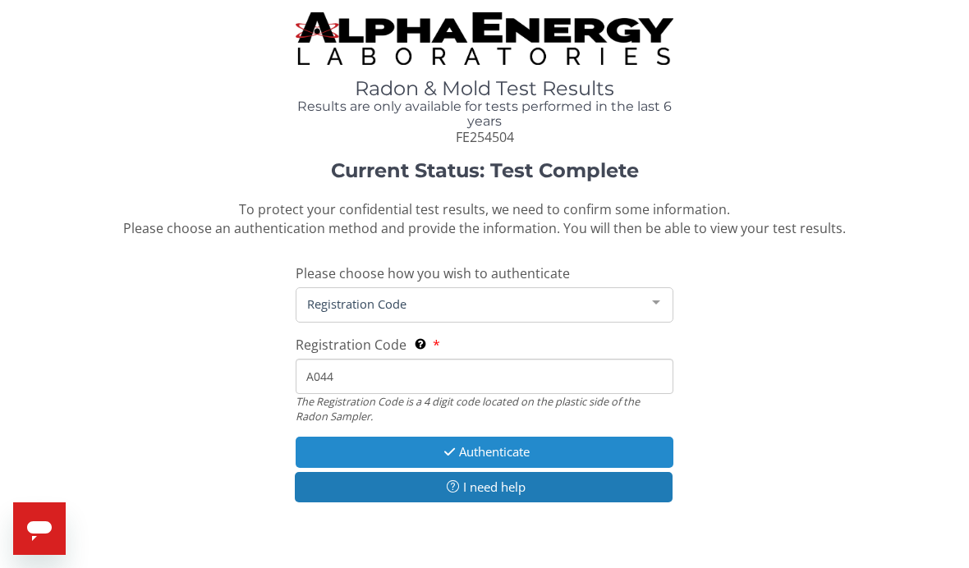
type input "A044"
click at [406, 453] on button "Authenticate" at bounding box center [485, 452] width 378 height 30
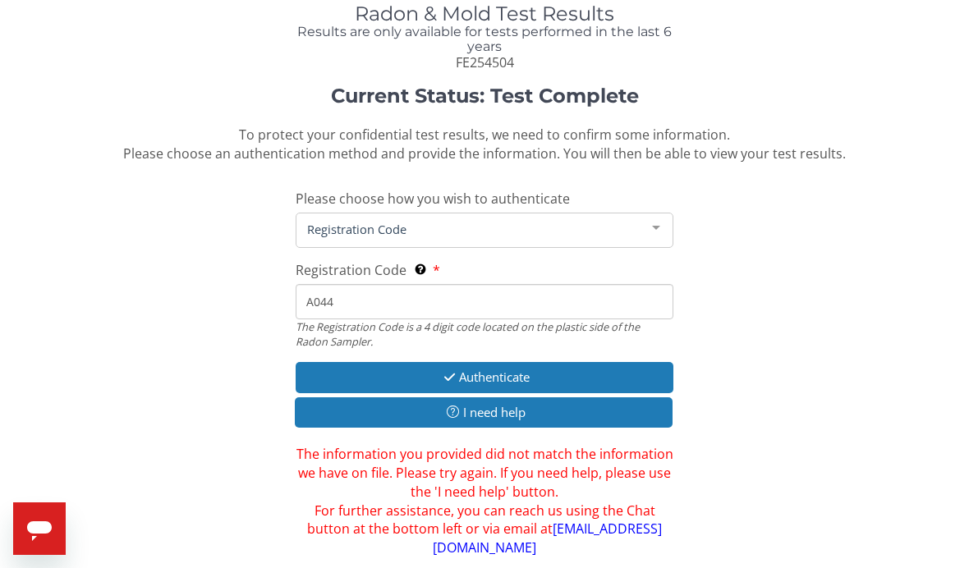
scroll to position [126, 0]
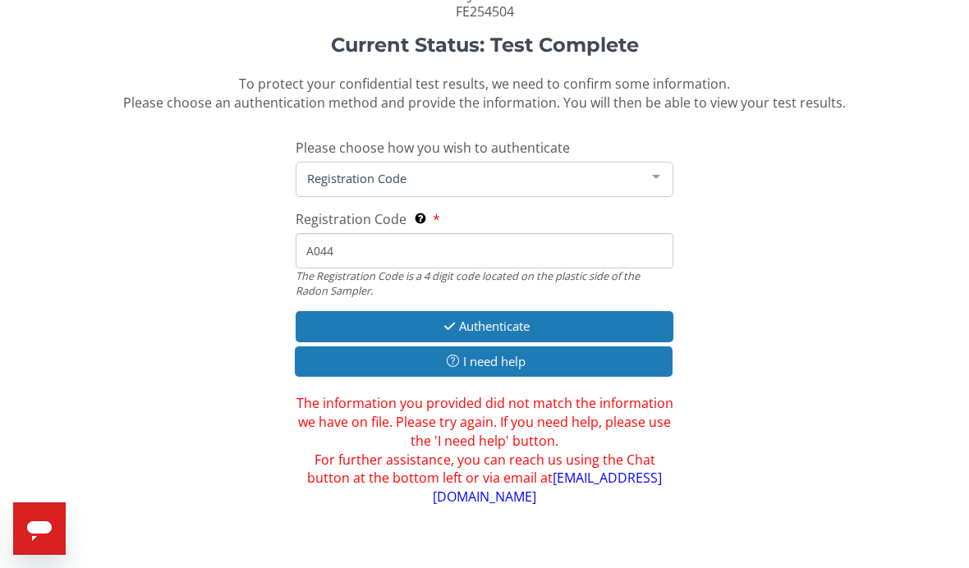
click at [42, 529] on icon "Open messaging window" at bounding box center [39, 531] width 25 height 20
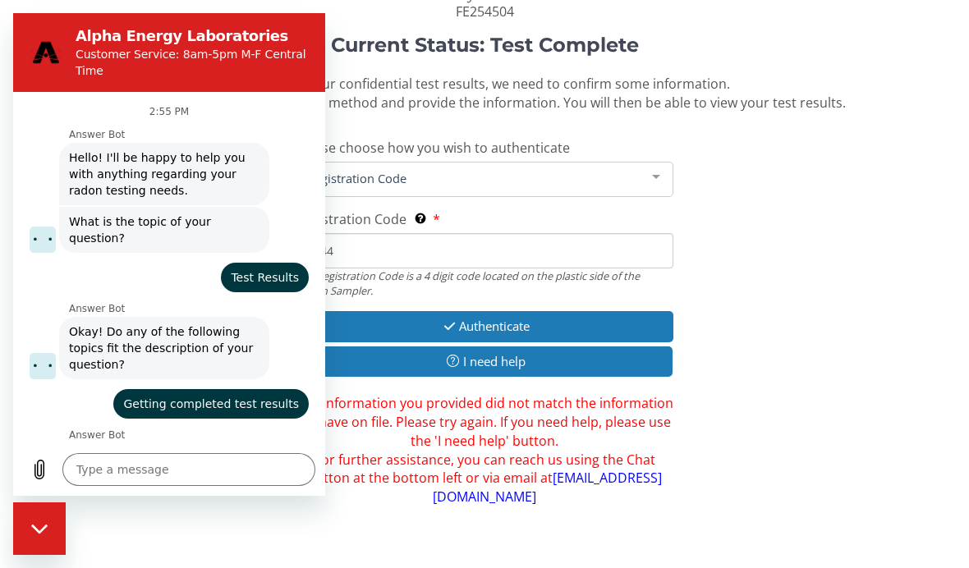
scroll to position [300, 0]
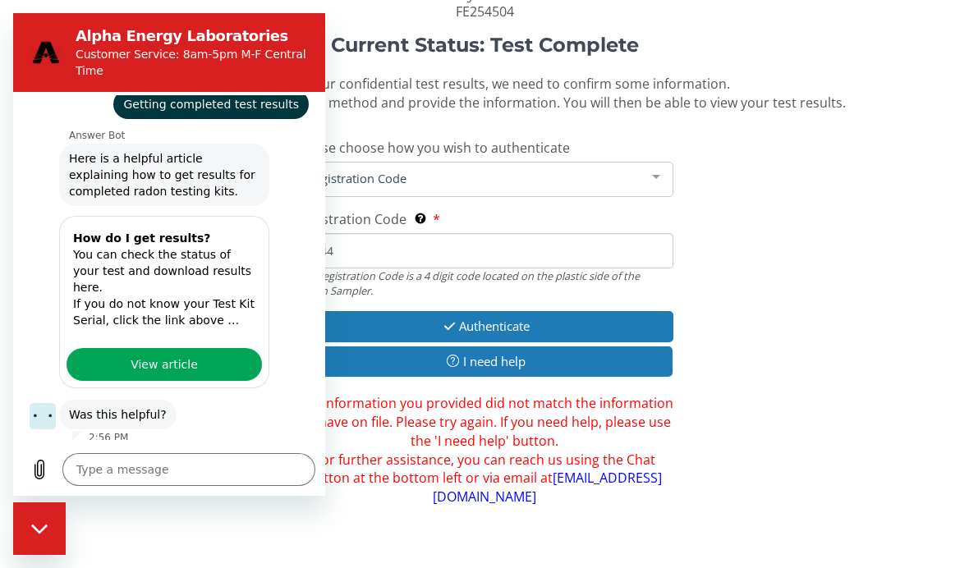
click at [216, 505] on button "No, I still need help" at bounding box center [242, 529] width 134 height 48
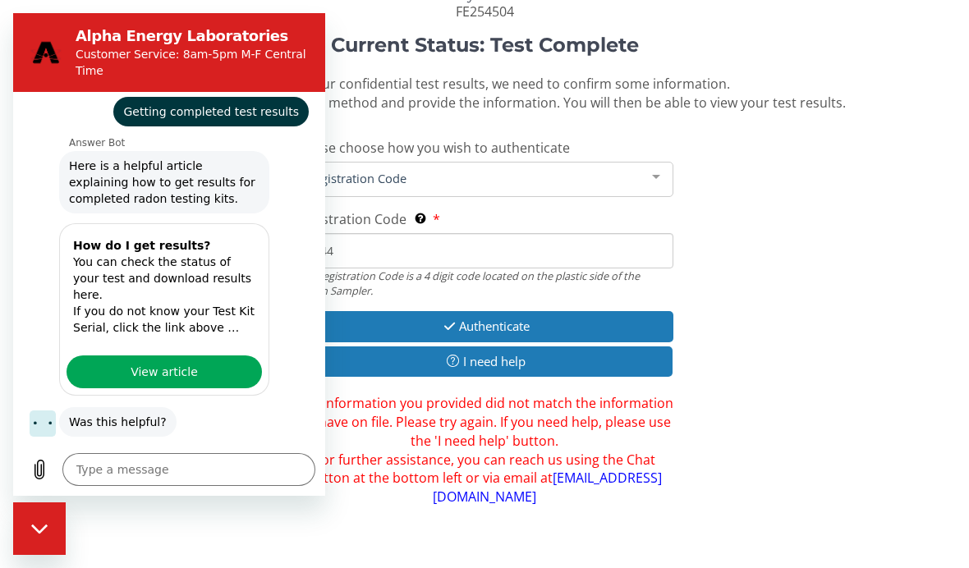
scroll to position [295, 0]
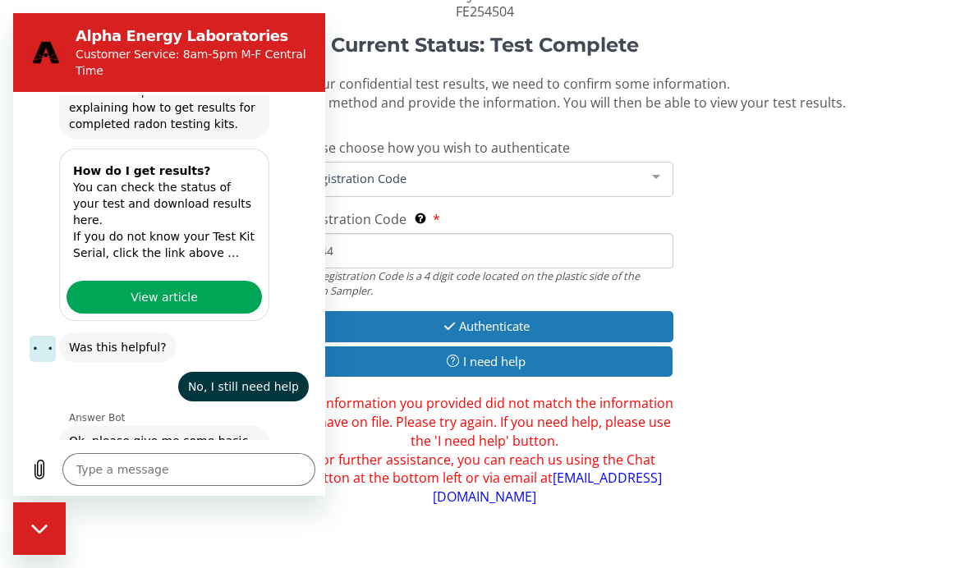
type textarea "x"
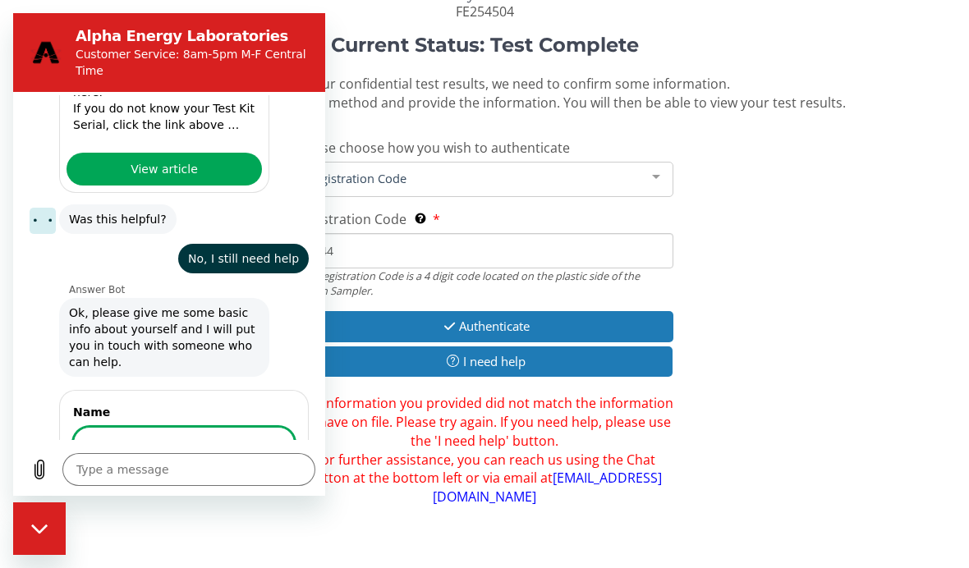
scroll to position [493, 0]
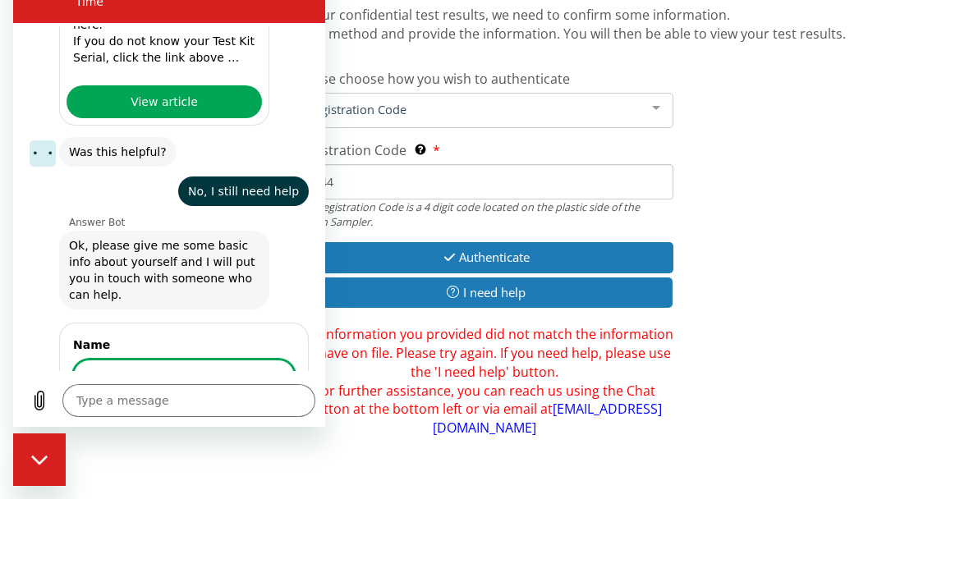
click at [117, 360] on input "Name" at bounding box center [184, 377] width 222 height 34
type input "They say my results are ready is put in serial id but they wont take choose a q…"
click at [268, 407] on button "Next" at bounding box center [267, 423] width 55 height 33
type textarea "x"
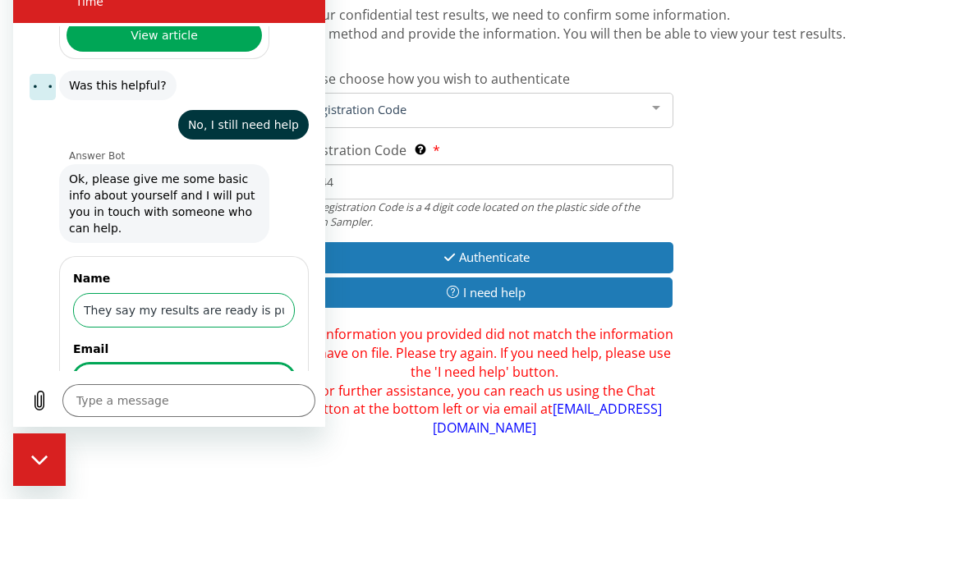
scroll to position [564, 0]
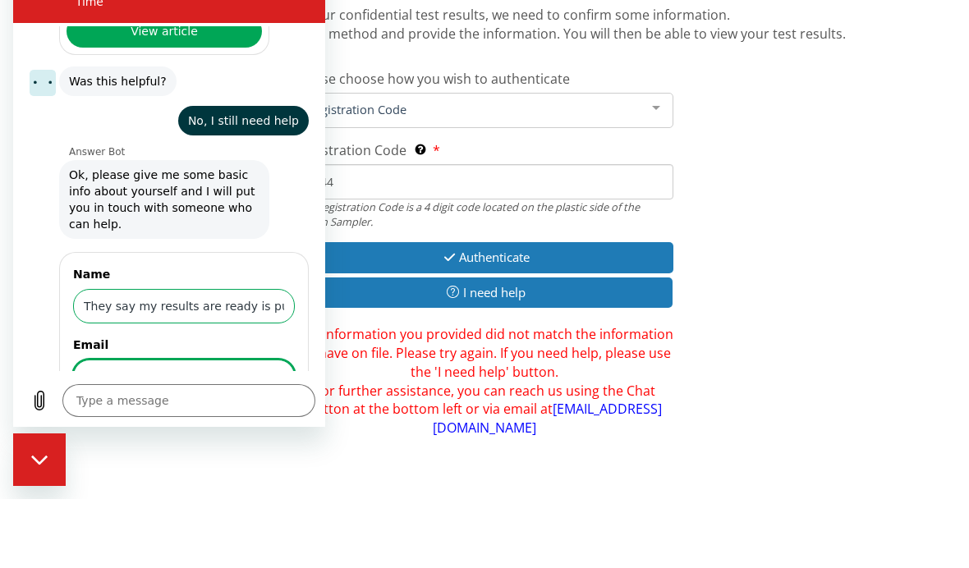
type input "[PERSON_NAME][EMAIL_ADDRESS][DOMAIN_NAME]"
click at [263, 414] on span "Next" at bounding box center [267, 424] width 27 height 20
type textarea "x"
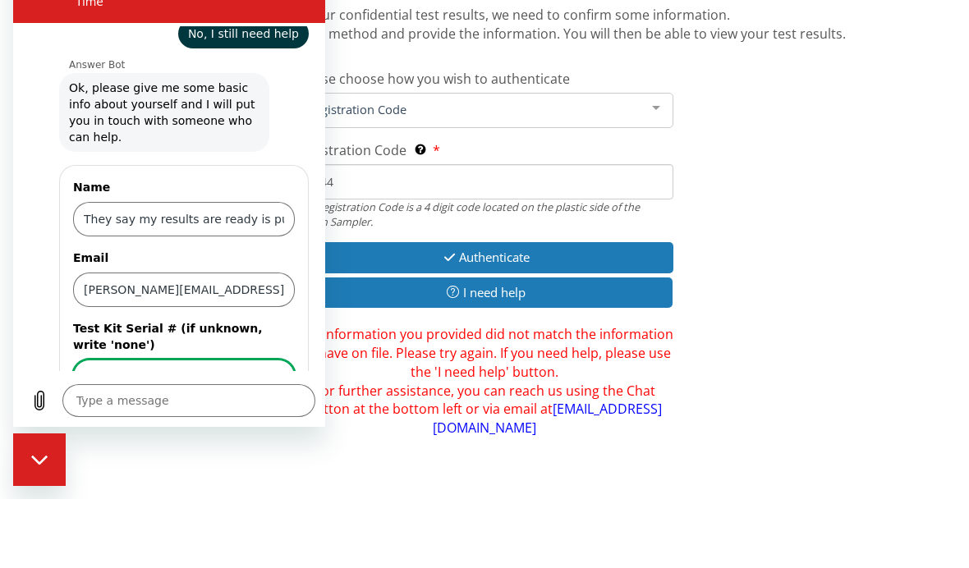
type input "FE254504"
click at [271, 414] on span "Send" at bounding box center [266, 424] width 29 height 20
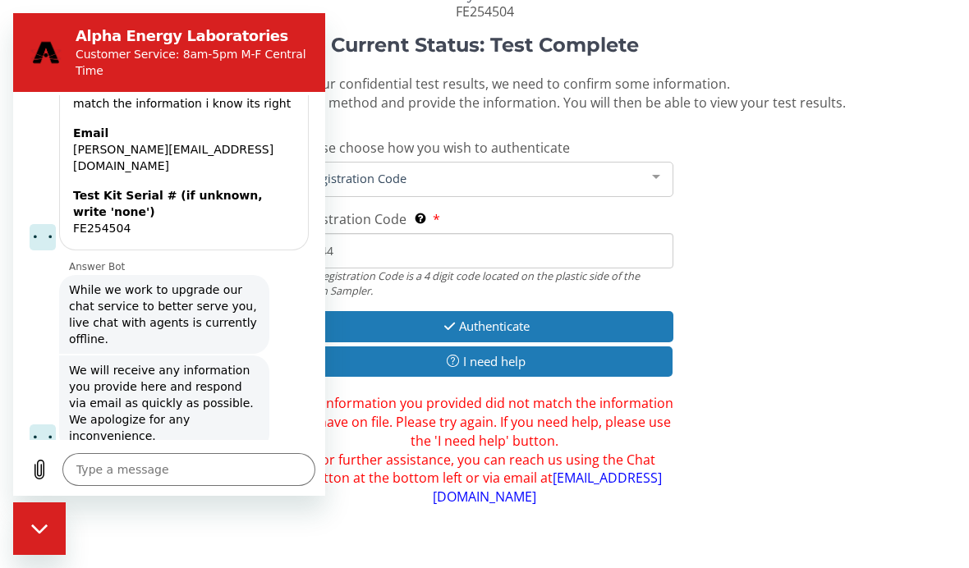
scroll to position [882, 0]
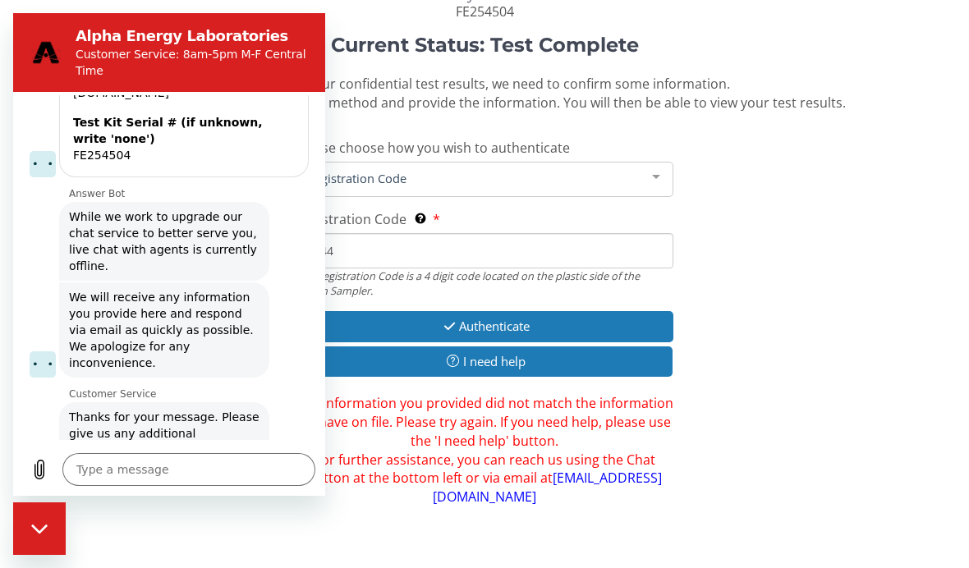
type textarea "x"
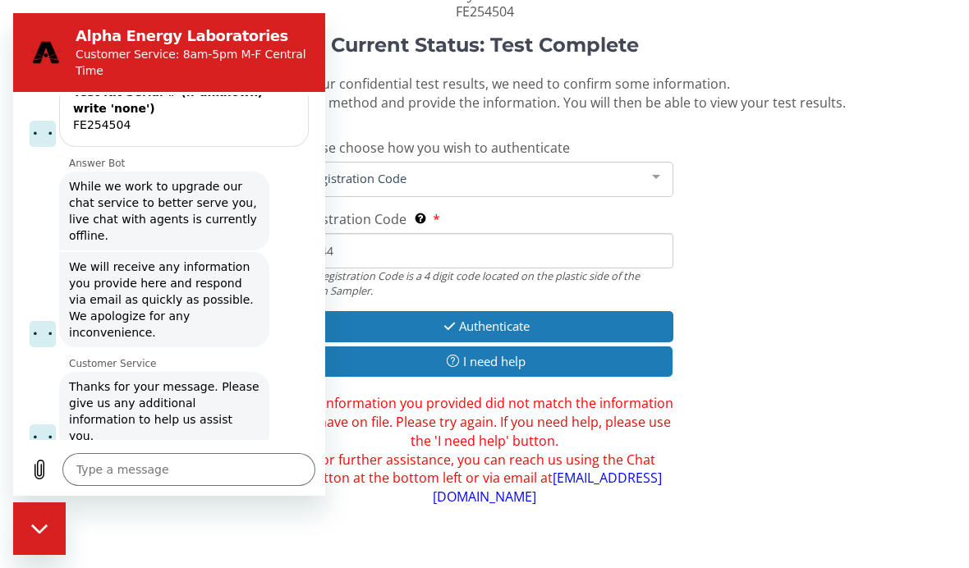
scroll to position [986, 0]
click at [103, 486] on textarea at bounding box center [188, 469] width 253 height 33
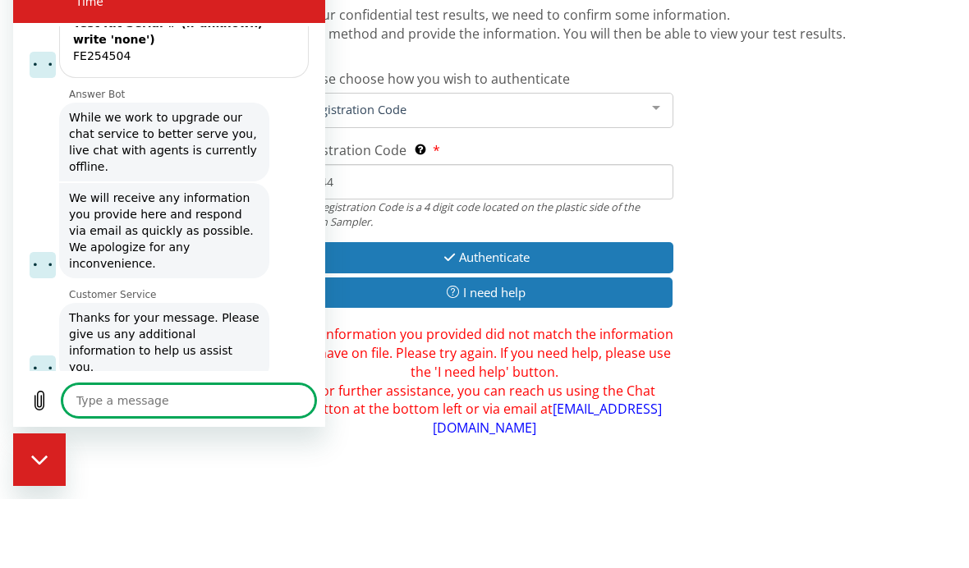
type textarea "G"
type textarea "x"
type textarea "Gr"
type textarea "x"
type textarea "Gre"
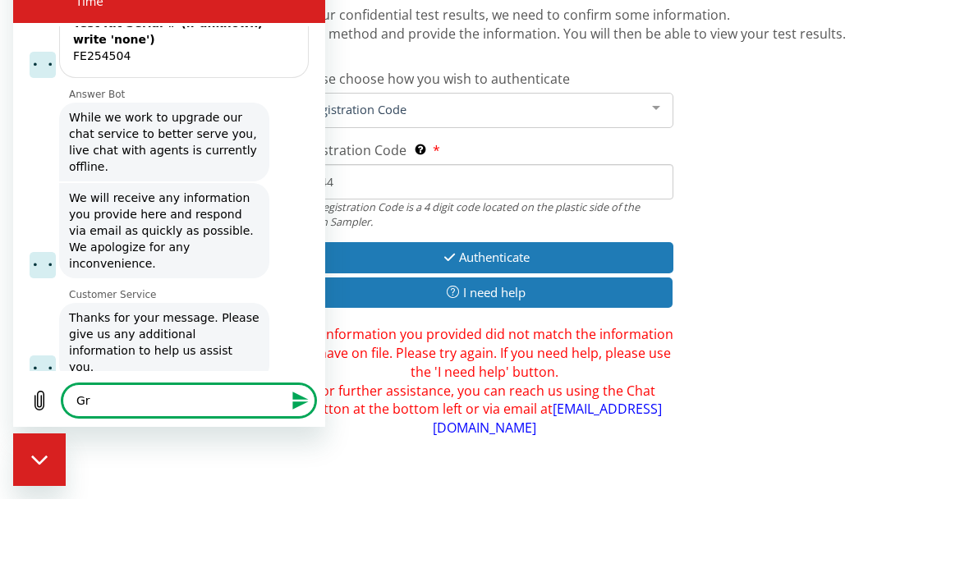
type textarea "x"
type textarea "Grea"
type textarea "x"
type textarea "Great"
type textarea "x"
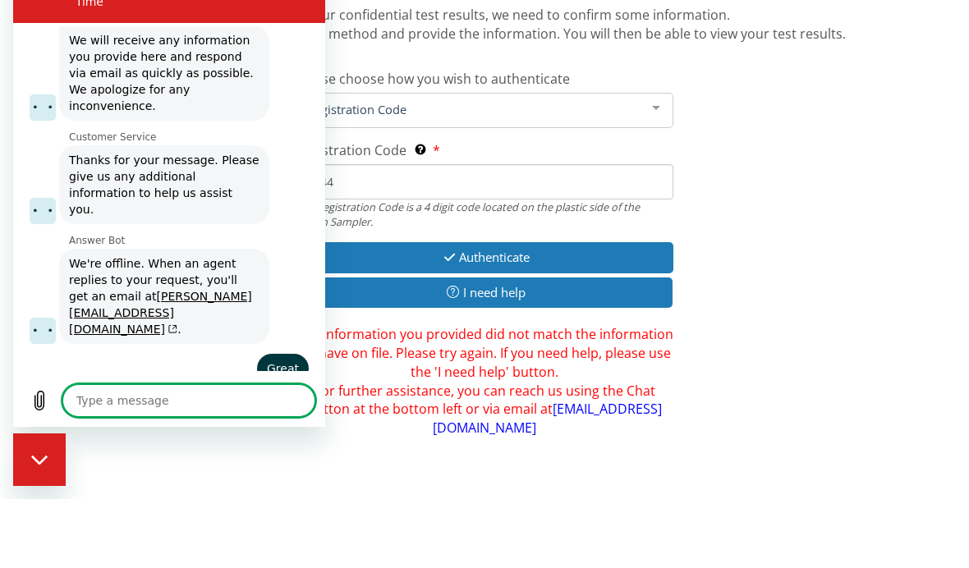
type textarea "x"
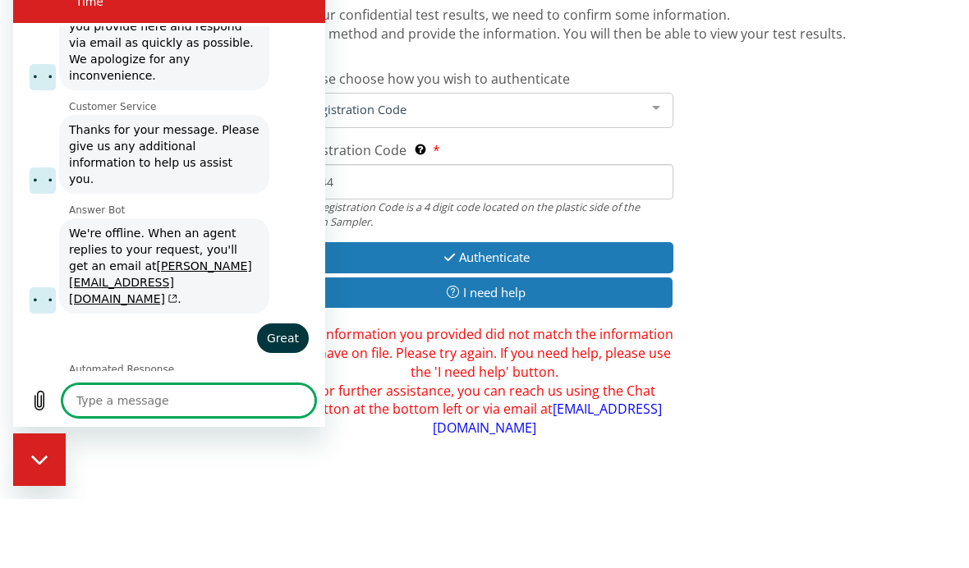
scroll to position [1175, 0]
